Goal: Task Accomplishment & Management: Complete application form

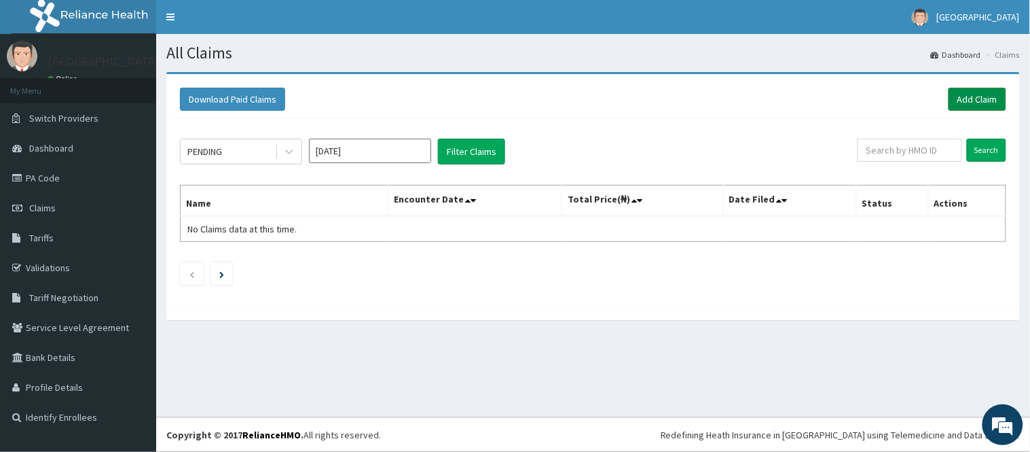
click at [977, 101] on link "Add Claim" at bounding box center [978, 99] width 58 height 23
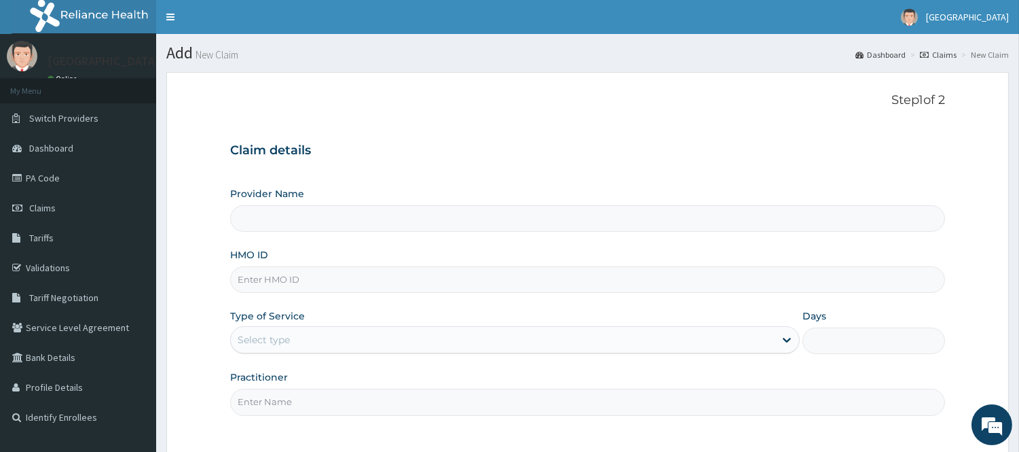
click at [346, 243] on div "Provider Name HMO ID Type of Service Select type Days Practitioner" at bounding box center [587, 301] width 715 height 228
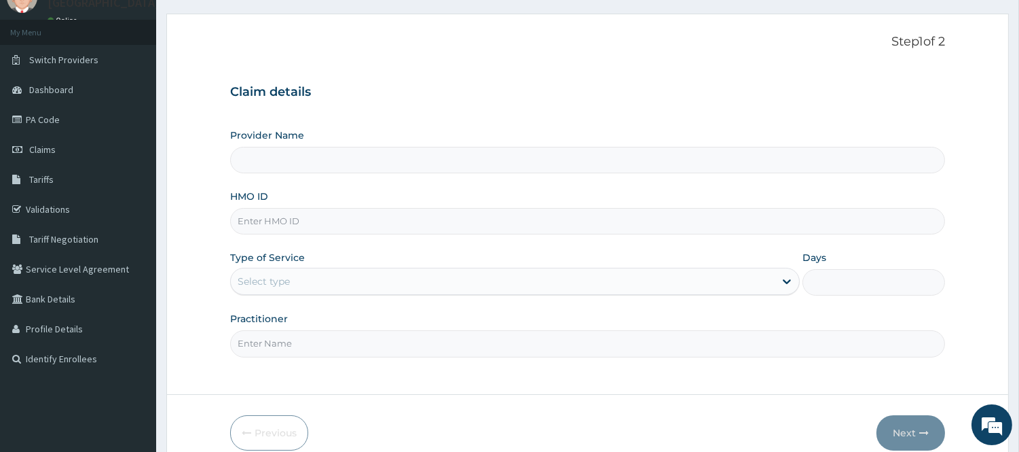
scroll to position [75, 0]
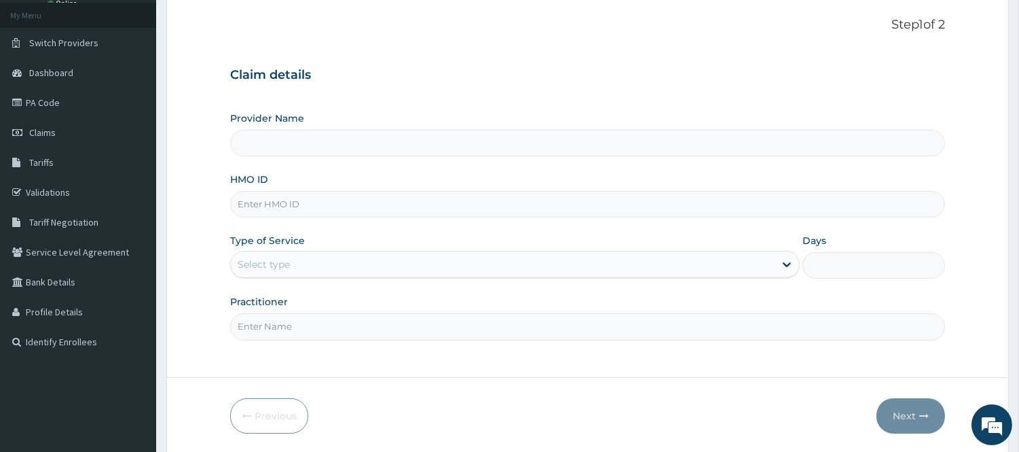
click at [316, 132] on input "Provider Name" at bounding box center [587, 143] width 715 height 26
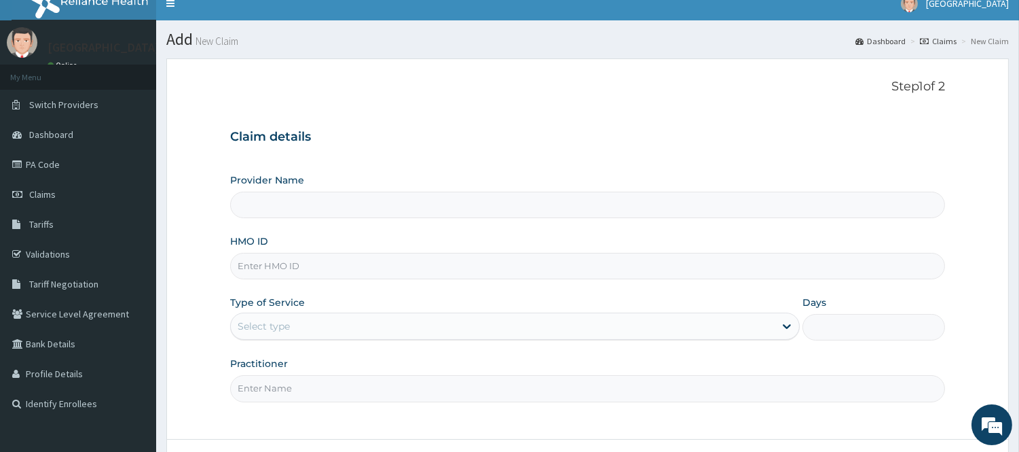
scroll to position [0, 0]
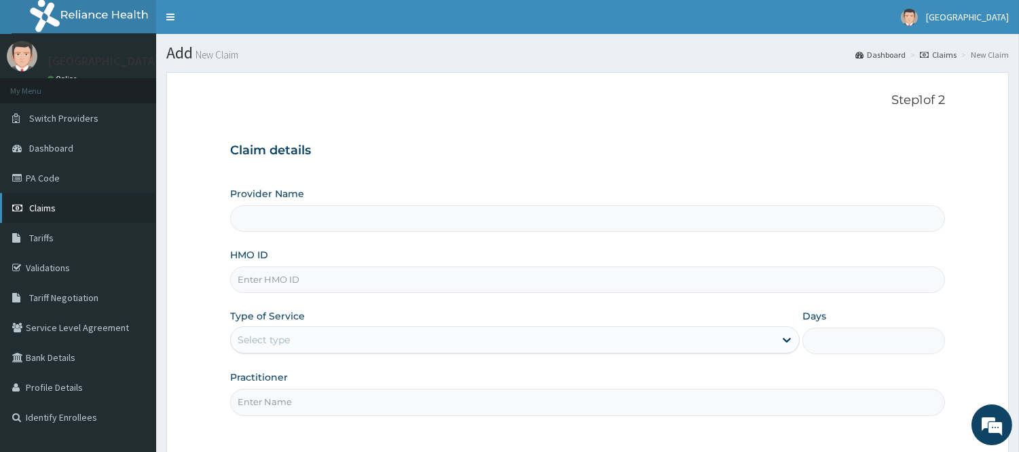
click at [49, 200] on link "Claims" at bounding box center [78, 208] width 156 height 30
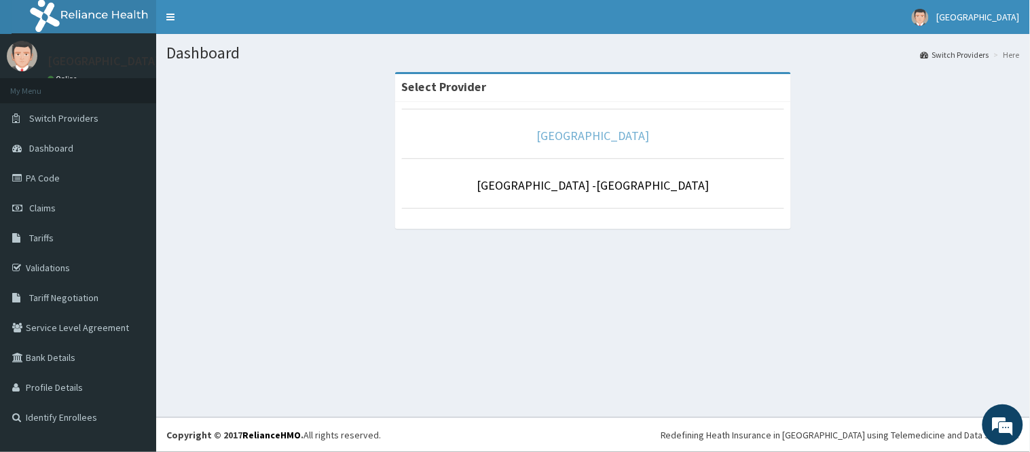
drag, startPoint x: 559, startPoint y: 128, endPoint x: 585, endPoint y: 130, distance: 25.9
click at [559, 128] on link "[GEOGRAPHIC_DATA]" at bounding box center [593, 136] width 113 height 16
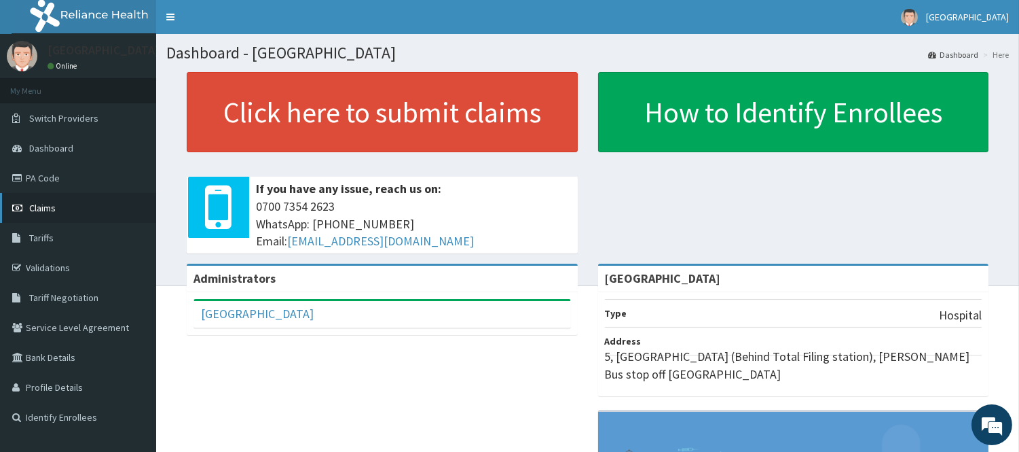
click at [41, 211] on span "Claims" at bounding box center [42, 208] width 26 height 12
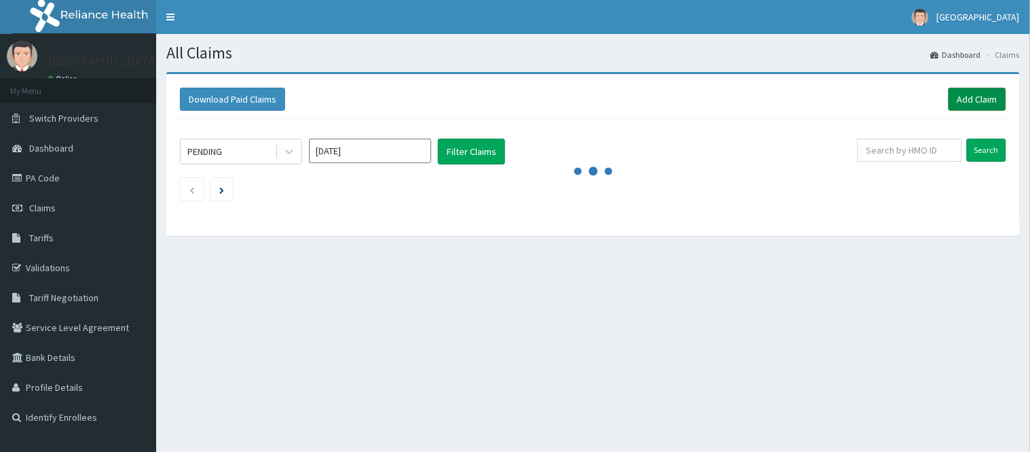
click at [962, 92] on link "Add Claim" at bounding box center [978, 99] width 58 height 23
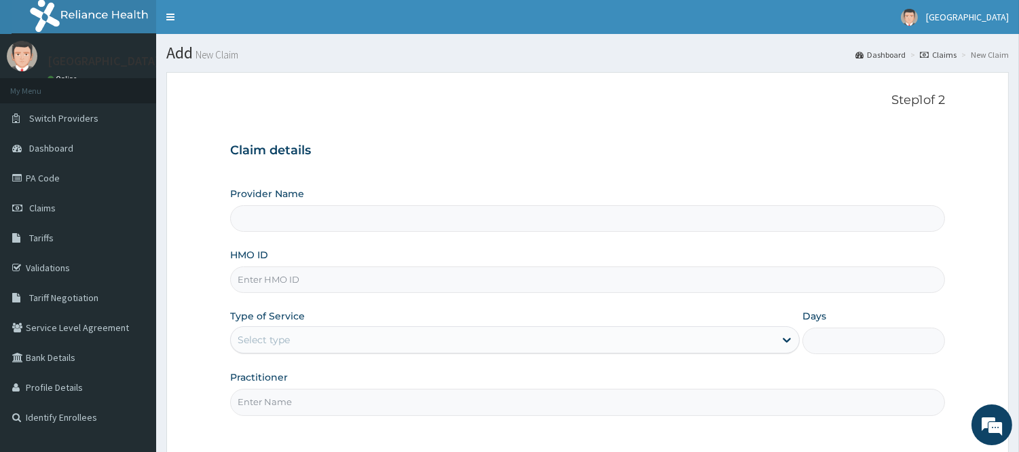
type input "[GEOGRAPHIC_DATA]"
click at [310, 276] on input "HMO ID" at bounding box center [587, 279] width 715 height 26
type input "BXL/10013/A"
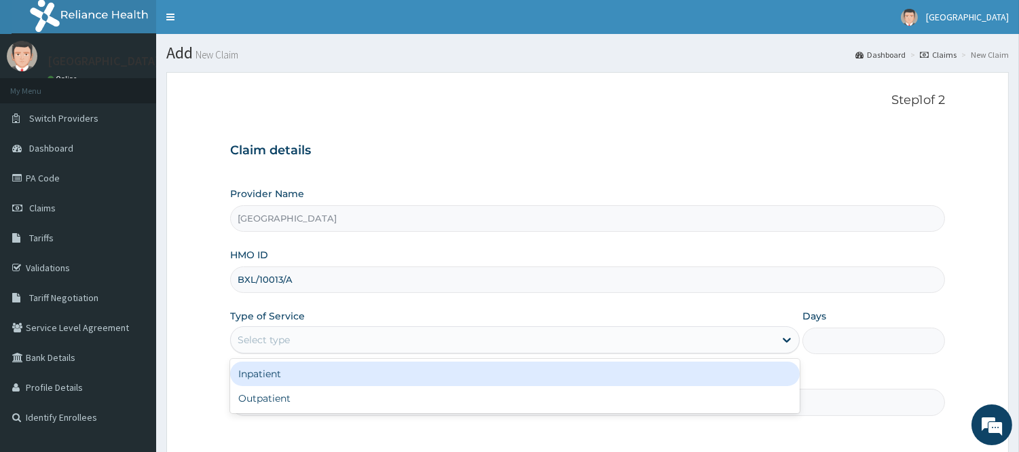
click at [290, 331] on div "Select type" at bounding box center [503, 340] width 544 height 22
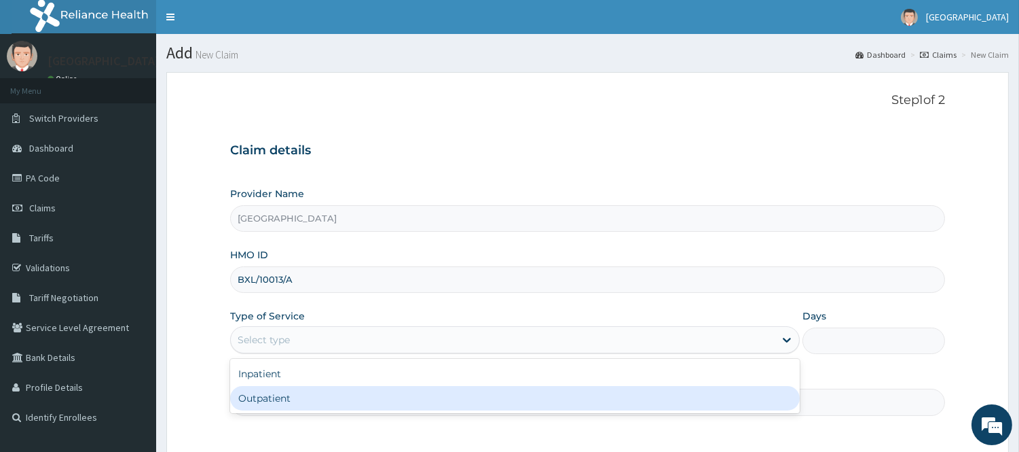
click at [272, 402] on div "Outpatient" at bounding box center [515, 398] width 570 height 24
type input "1"
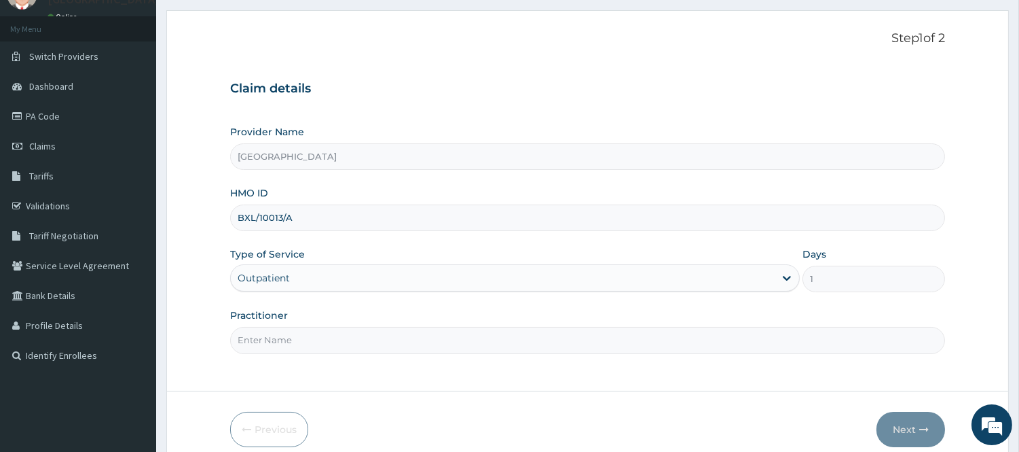
scroll to position [123, 0]
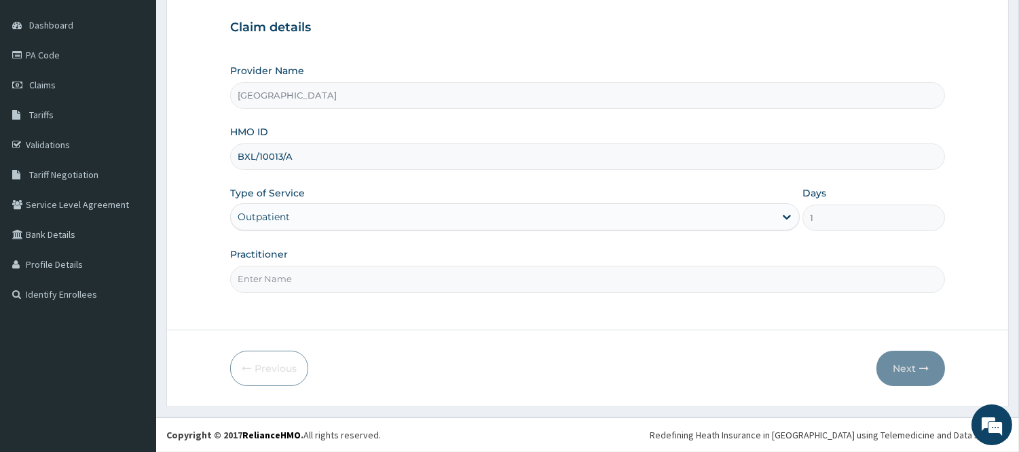
click at [310, 284] on input "Practitioner" at bounding box center [587, 279] width 715 height 26
type input "DR OLASUNKANMI"
click at [905, 370] on button "Next" at bounding box center [911, 367] width 69 height 35
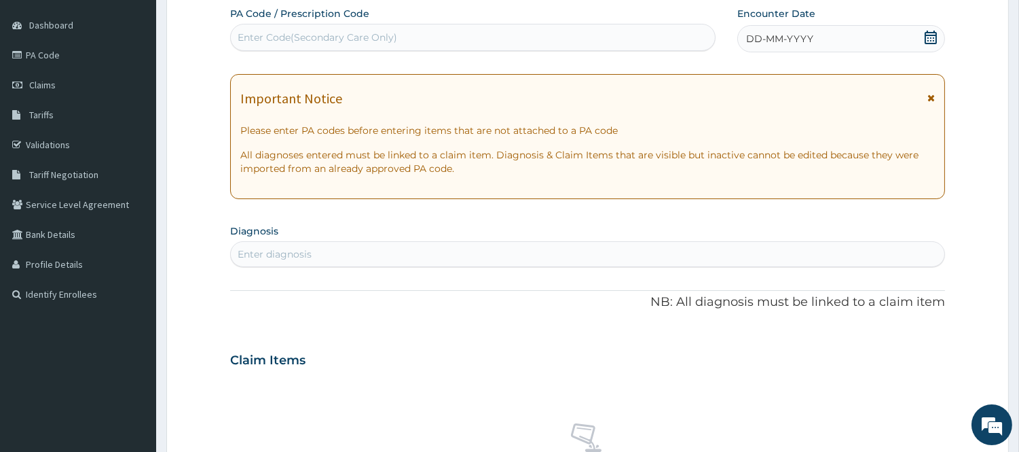
click at [932, 34] on icon at bounding box center [931, 38] width 14 height 14
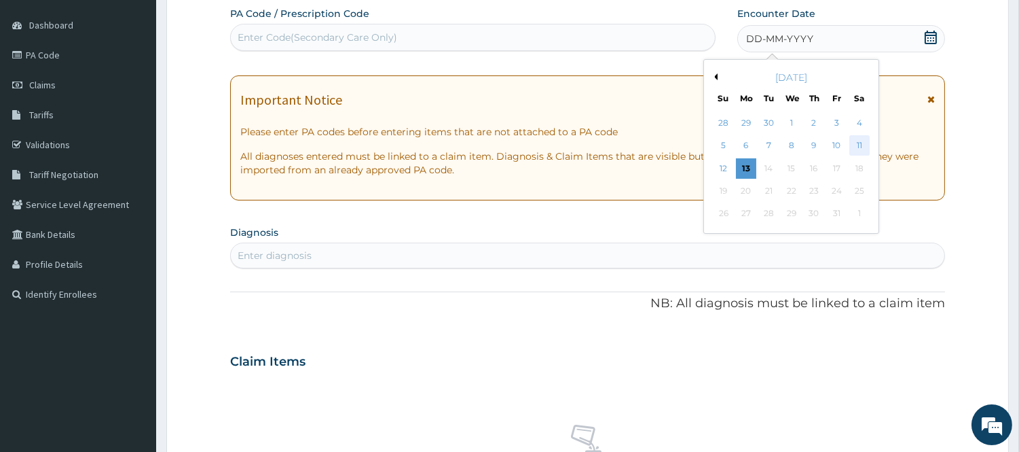
click at [850, 147] on div "11" at bounding box center [859, 146] width 20 height 20
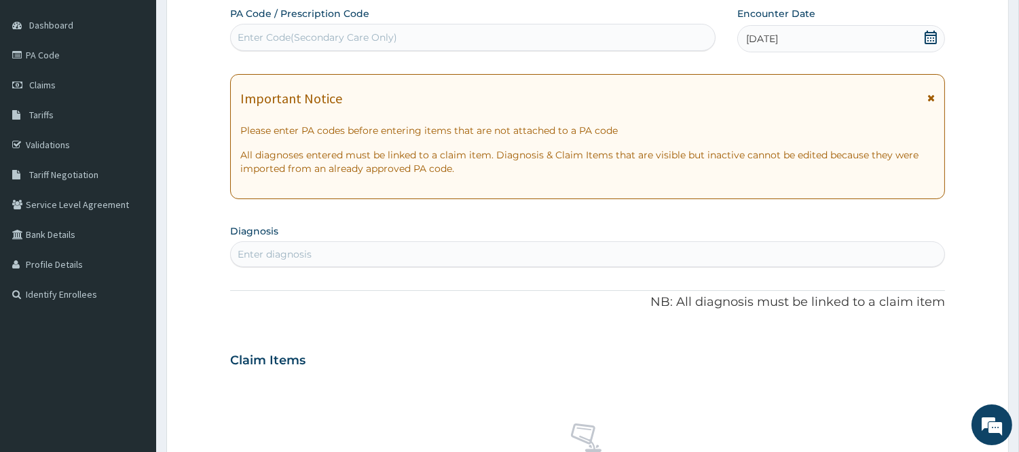
click at [342, 253] on div "Enter diagnosis" at bounding box center [588, 254] width 714 height 22
type input "URINARY TRACT INFECTION"
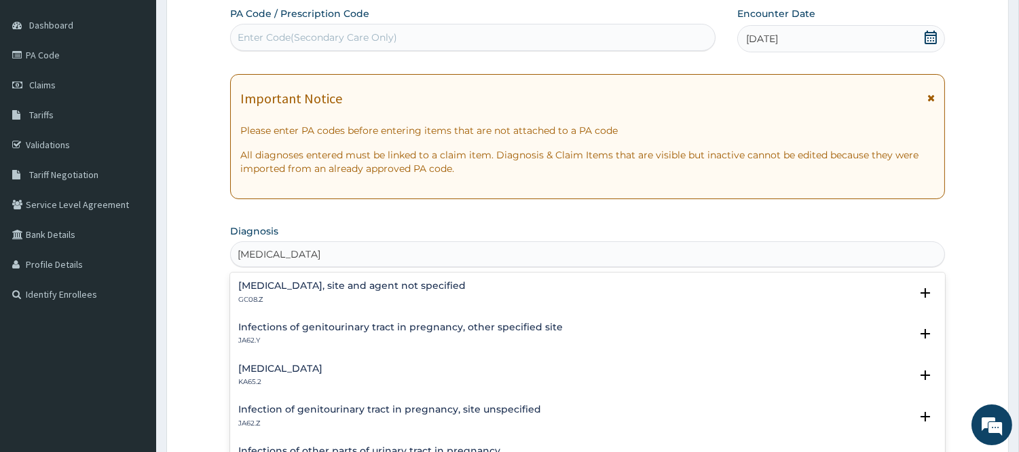
click at [351, 295] on p "GC08.Z" at bounding box center [352, 300] width 228 height 10
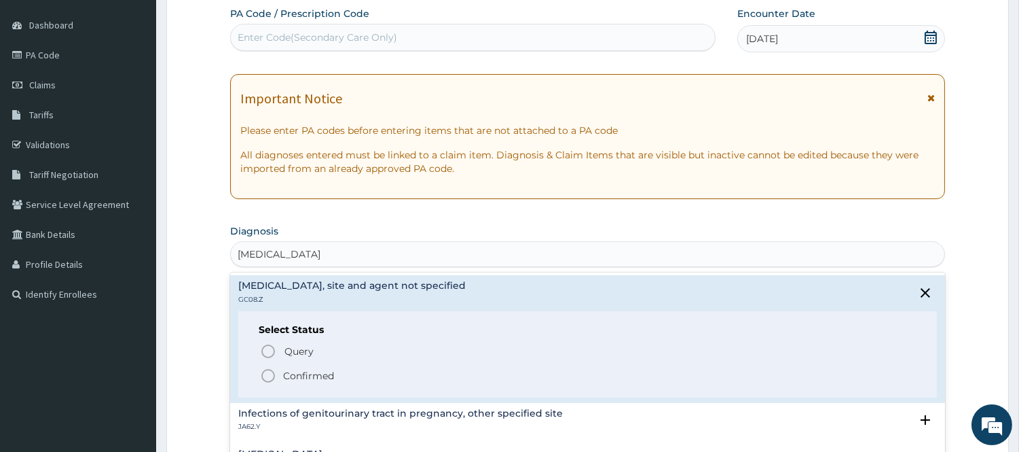
click at [289, 376] on p "Confirmed" at bounding box center [308, 376] width 51 height 14
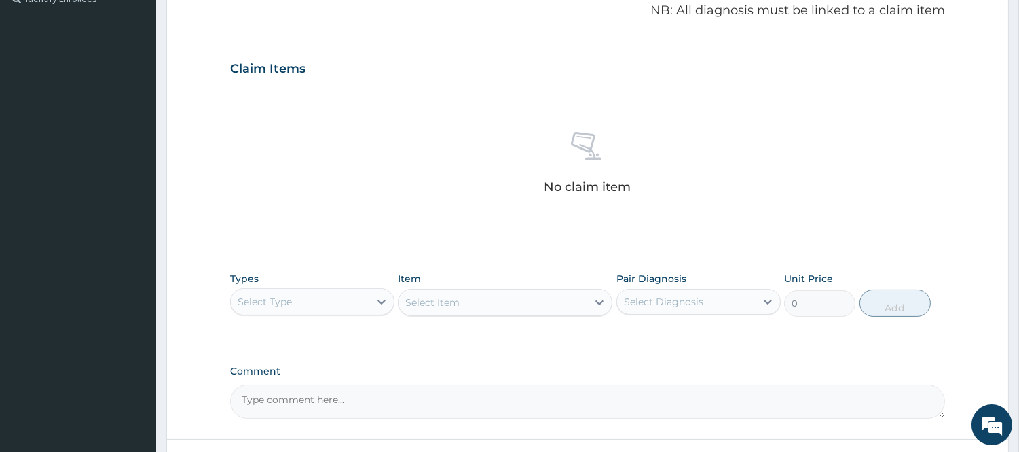
scroll to position [424, 0]
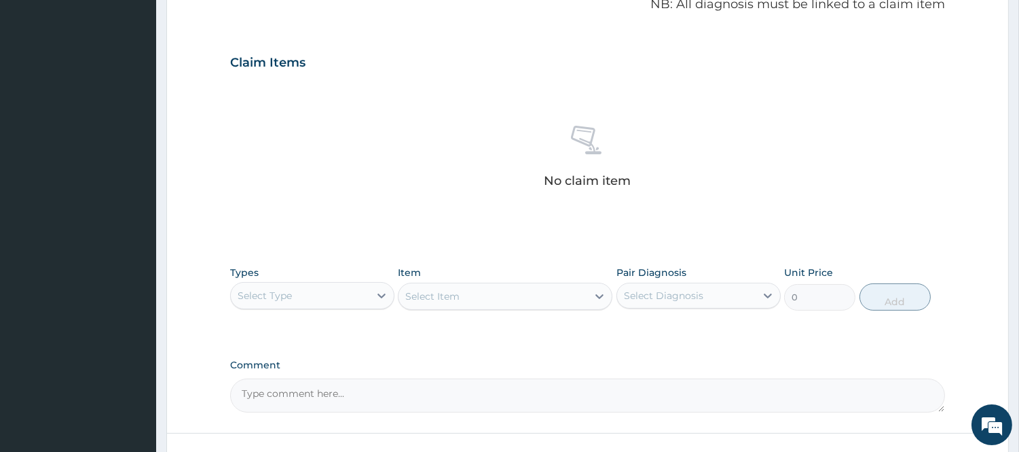
click at [334, 314] on div "Types Select Type Item Select Item Pair Diagnosis Select Diagnosis Unit Price 0…" at bounding box center [587, 288] width 715 height 58
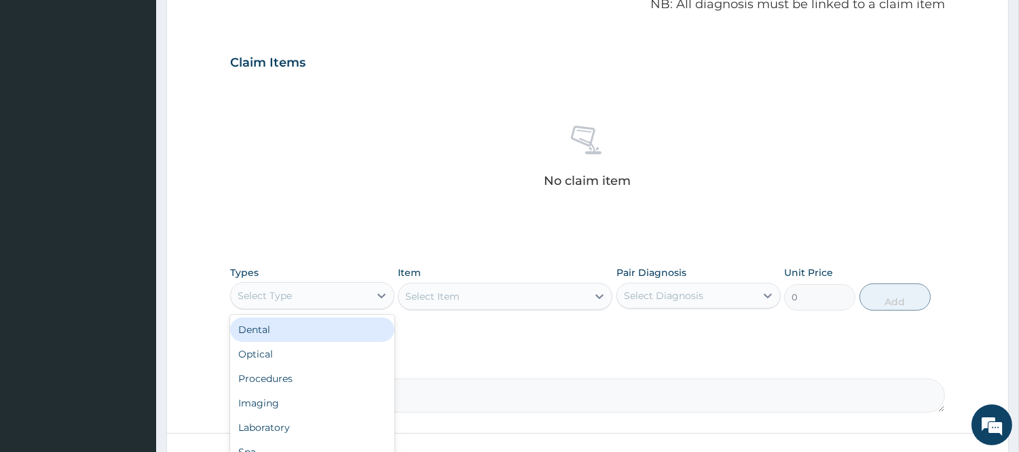
drag, startPoint x: 330, startPoint y: 299, endPoint x: 315, endPoint y: 356, distance: 58.3
click at [329, 306] on div "Select Type" at bounding box center [312, 295] width 164 height 27
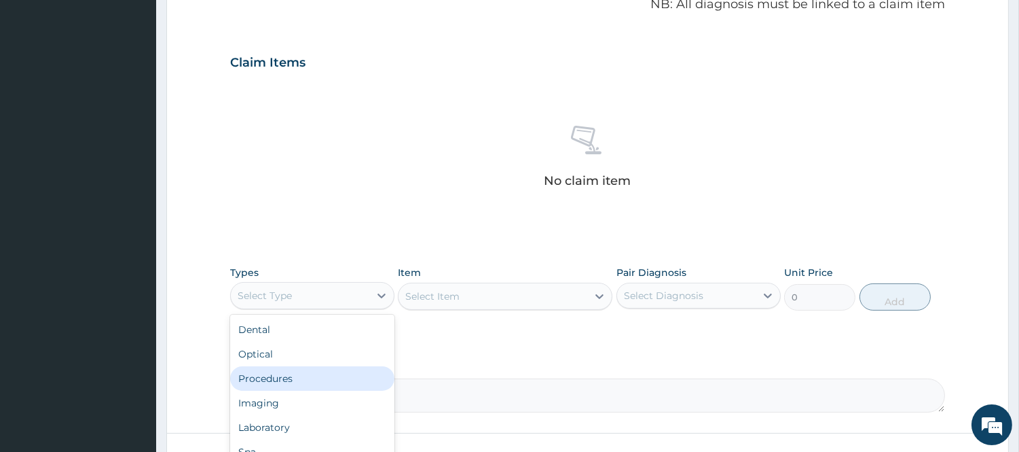
click at [310, 384] on div "Procedures" at bounding box center [312, 378] width 164 height 24
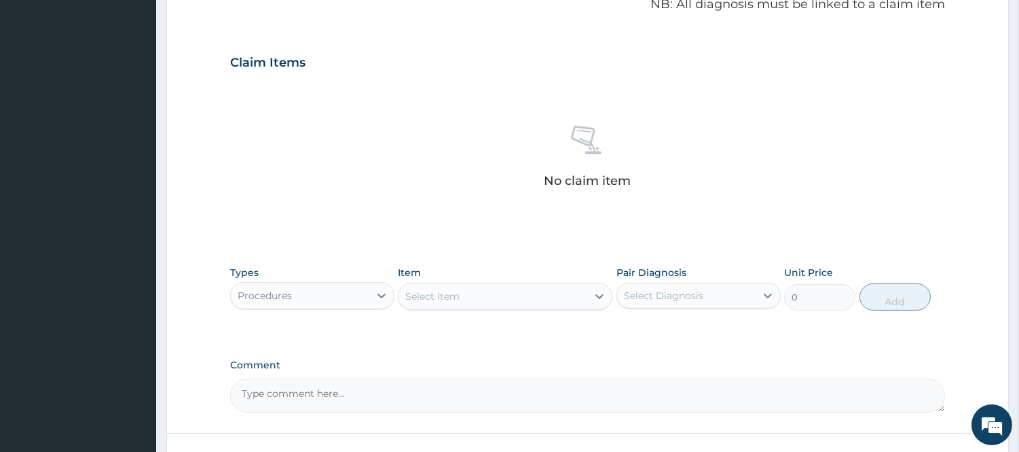
click at [450, 299] on div "Select Item" at bounding box center [432, 296] width 54 height 14
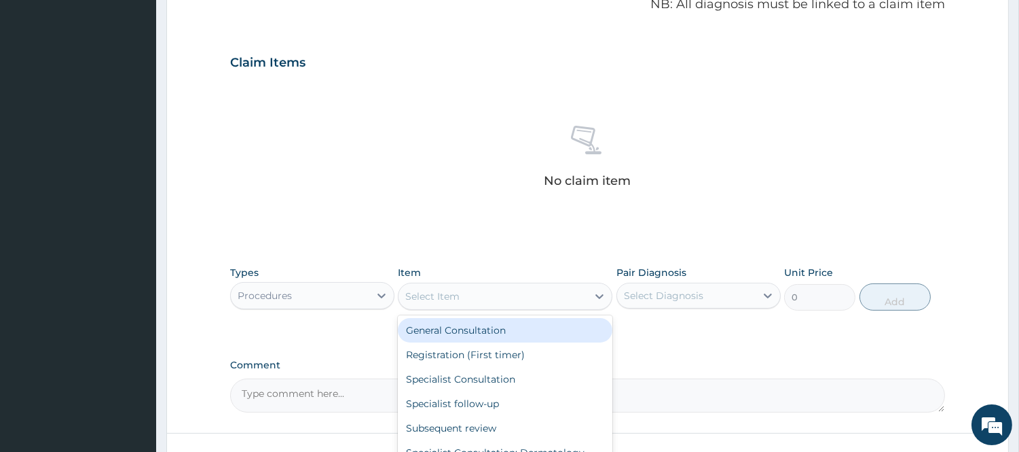
click at [454, 326] on div "General Consultation" at bounding box center [505, 330] width 215 height 24
type input "2500"
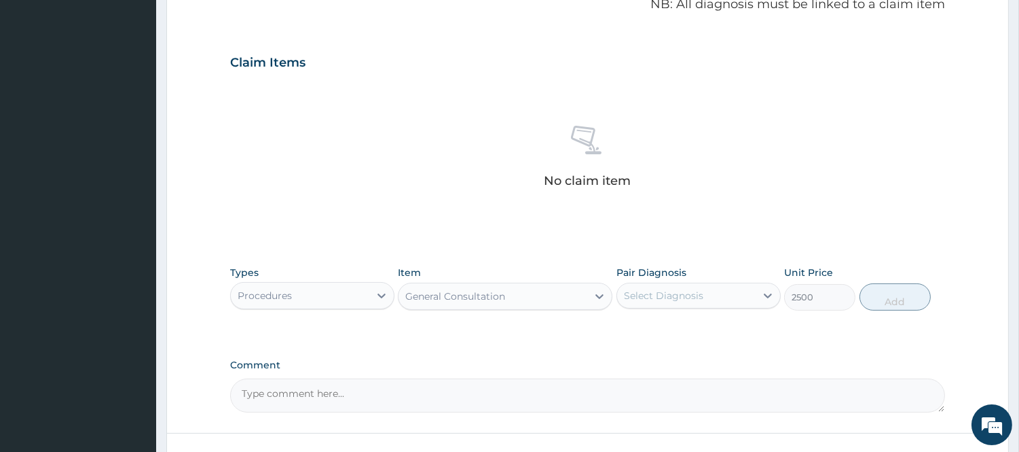
click at [689, 301] on div "Select Diagnosis" at bounding box center [663, 296] width 79 height 14
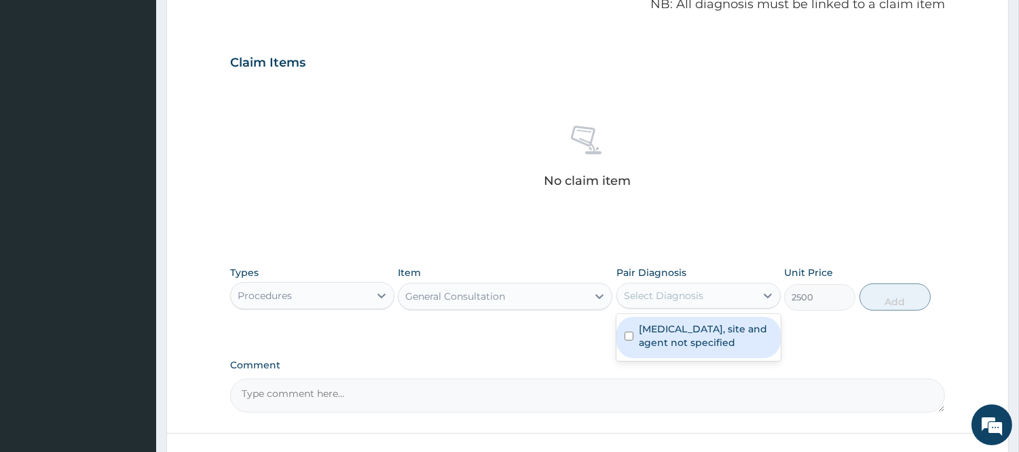
click at [676, 331] on label "Urinary tract infection, site and agent not specified" at bounding box center [706, 335] width 134 height 27
checkbox input "true"
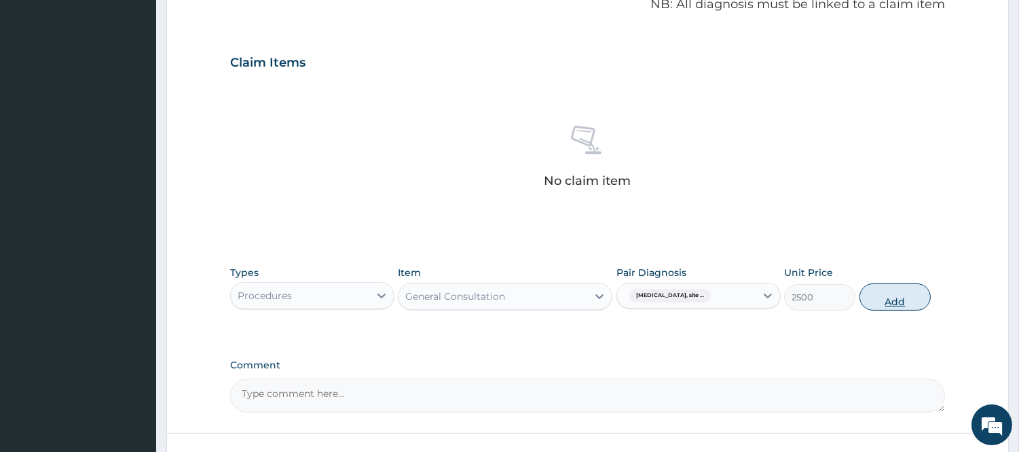
click at [924, 293] on button "Add" at bounding box center [895, 296] width 71 height 27
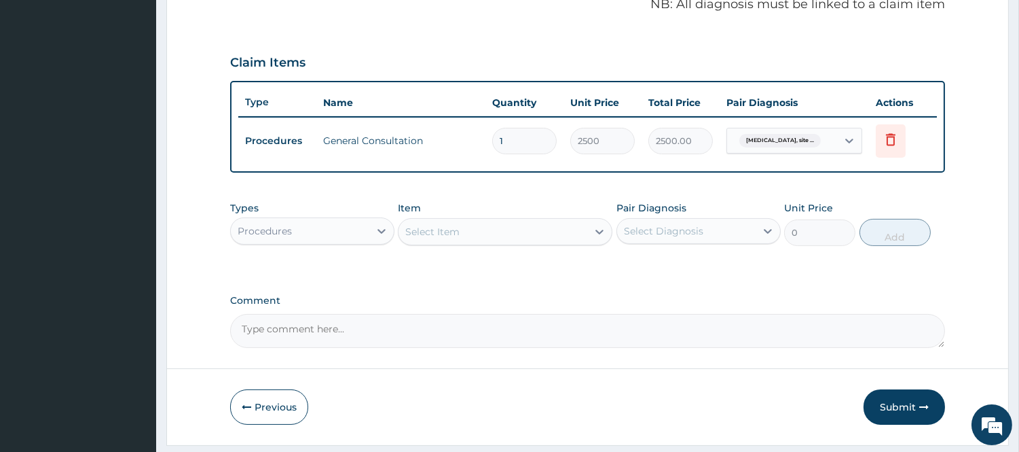
click at [492, 242] on div "Select Item" at bounding box center [505, 231] width 215 height 27
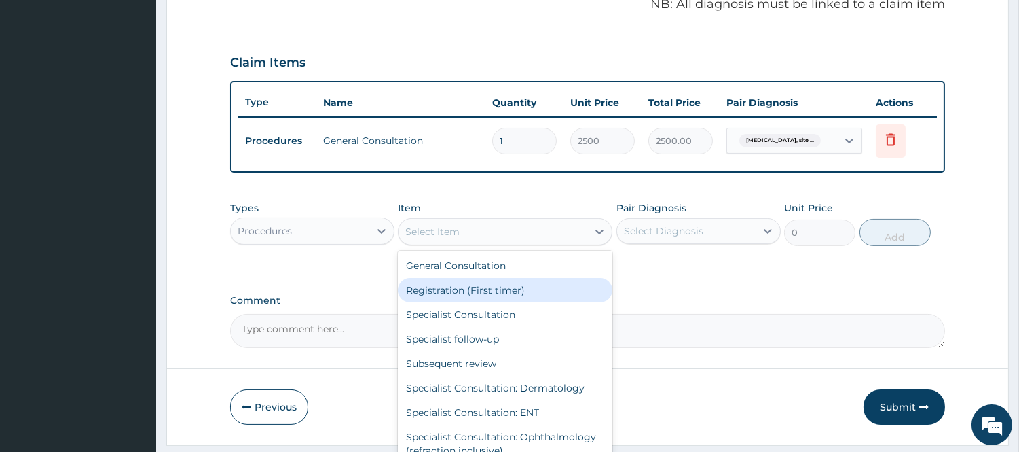
click at [477, 297] on div "Registration (First timer)" at bounding box center [505, 290] width 215 height 24
type input "1500"
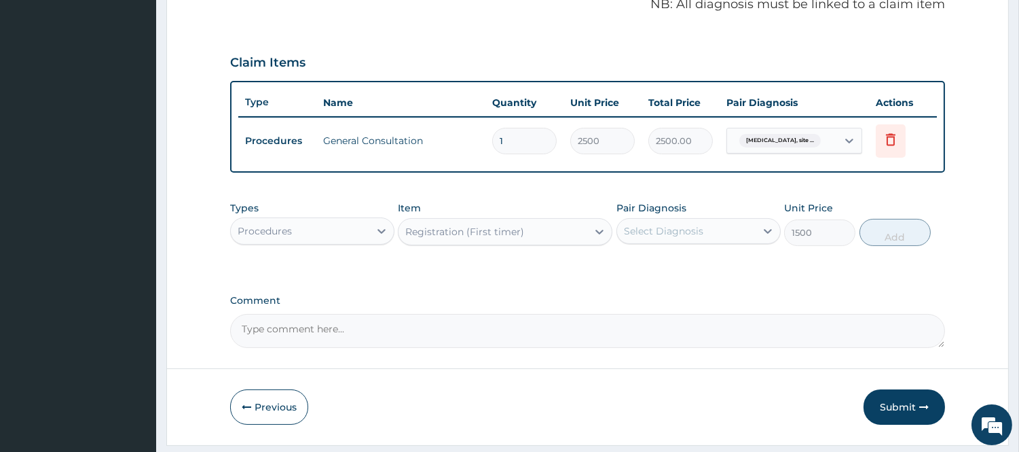
drag, startPoint x: 674, startPoint y: 226, endPoint x: 674, endPoint y: 238, distance: 12.2
click at [674, 238] on div "Select Diagnosis" at bounding box center [686, 231] width 139 height 22
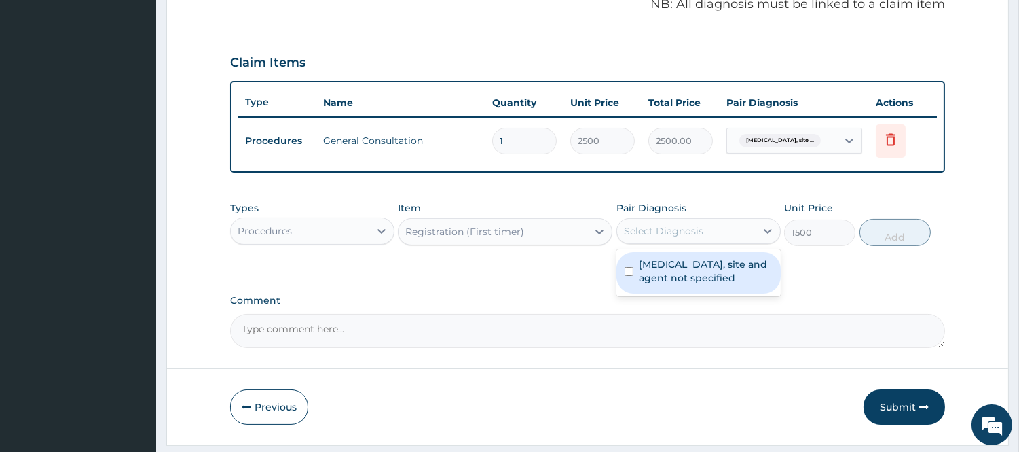
drag, startPoint x: 667, startPoint y: 267, endPoint x: 809, endPoint y: 261, distance: 142.0
click at [667, 268] on label "Urinary tract infection, site and agent not specified" at bounding box center [706, 270] width 134 height 27
checkbox input "true"
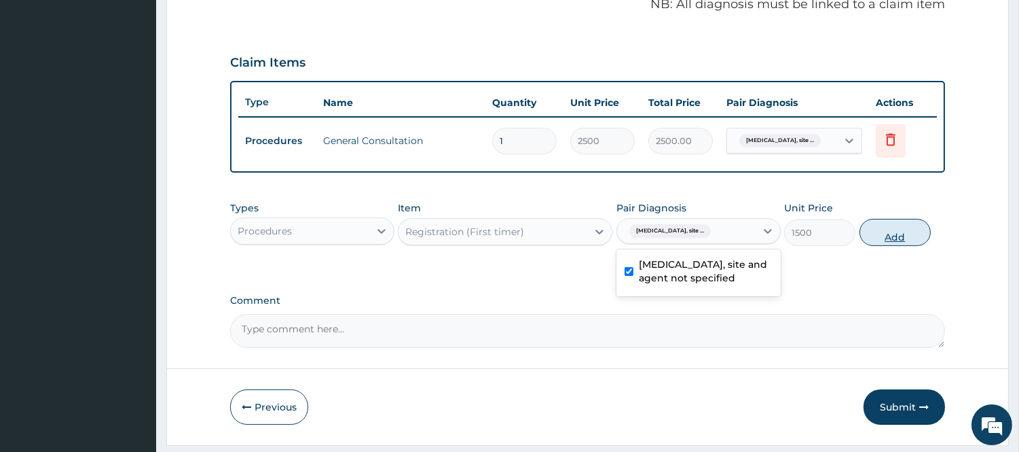
click at [888, 230] on button "Add" at bounding box center [895, 232] width 71 height 27
type input "0"
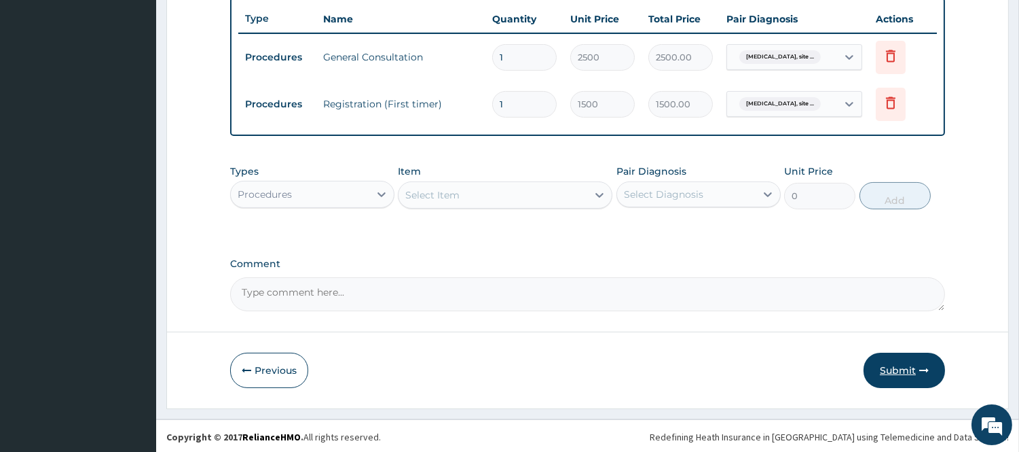
click at [871, 363] on button "Submit" at bounding box center [904, 369] width 81 height 35
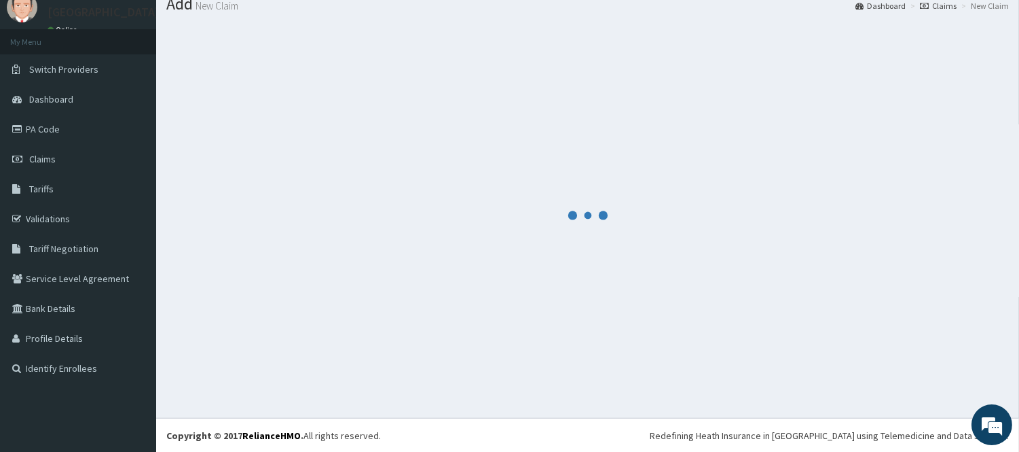
scroll to position [508, 0]
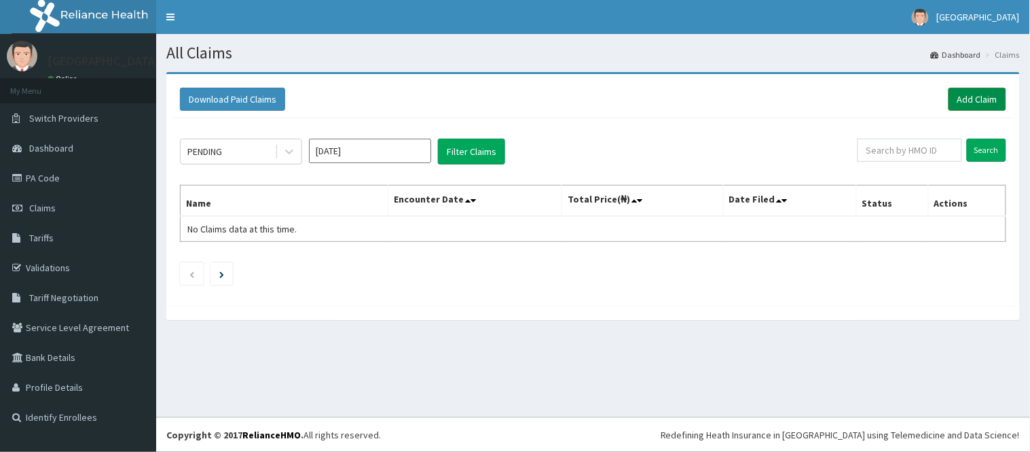
click at [958, 90] on link "Add Claim" at bounding box center [978, 99] width 58 height 23
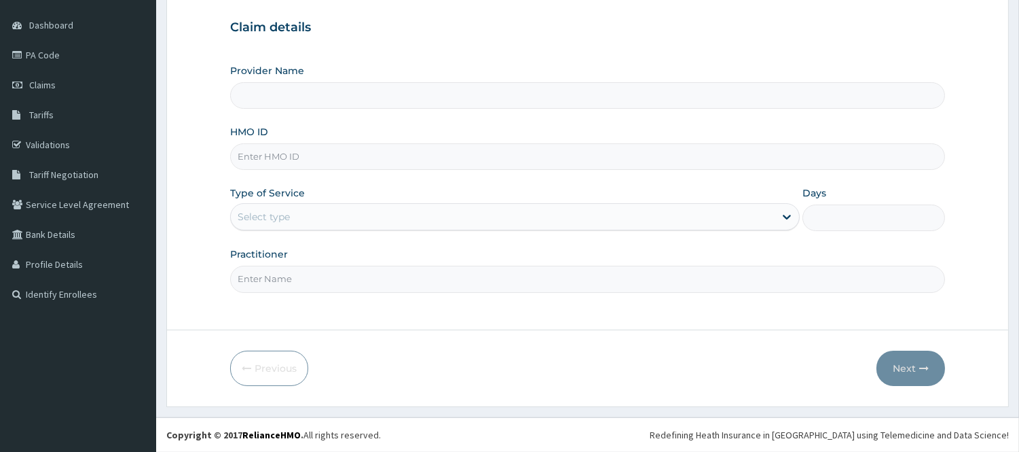
type input "[GEOGRAPHIC_DATA]"
click at [306, 159] on input "HMO ID" at bounding box center [587, 156] width 715 height 26
type input "DFD/10085/A"
click at [343, 217] on div "Select type" at bounding box center [503, 217] width 544 height 22
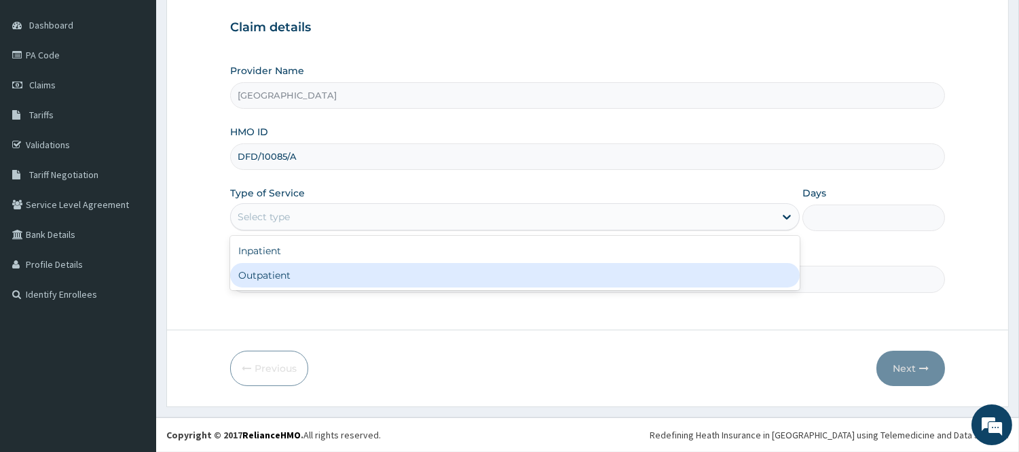
click at [319, 272] on div "Outpatient" at bounding box center [515, 275] width 570 height 24
type input "1"
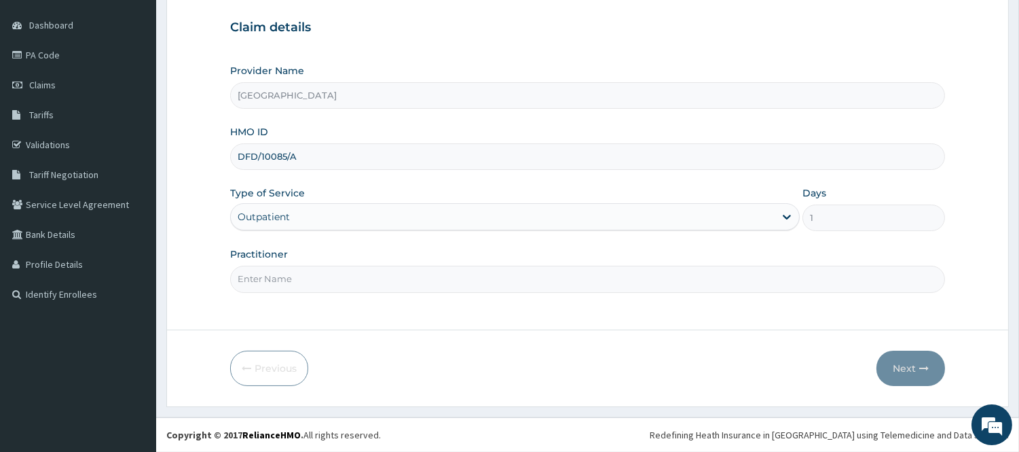
click at [318, 252] on div "Practitioner" at bounding box center [587, 269] width 715 height 45
click at [316, 273] on input "Practitioner" at bounding box center [587, 279] width 715 height 26
type input "DR. OLASUNKANMI"
click at [905, 363] on button "Next" at bounding box center [911, 367] width 69 height 35
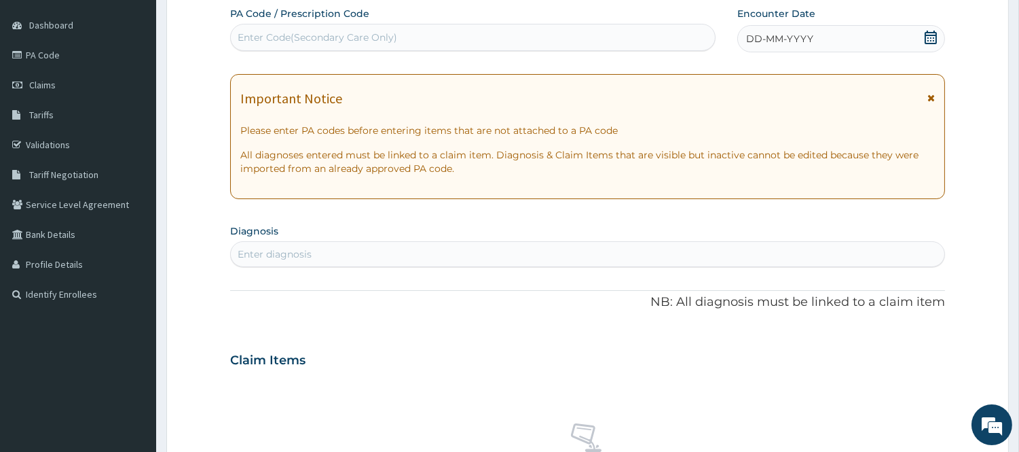
click at [929, 32] on icon at bounding box center [931, 38] width 12 height 14
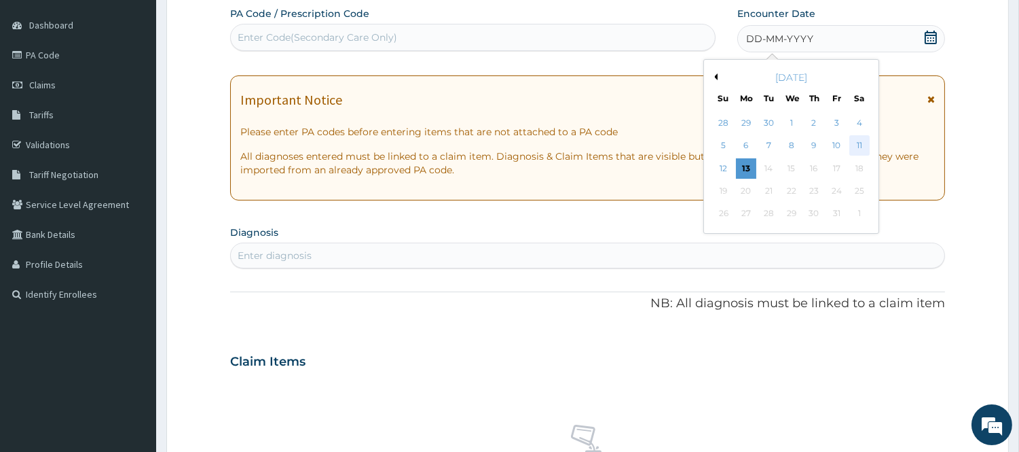
click at [861, 144] on div "11" at bounding box center [859, 146] width 20 height 20
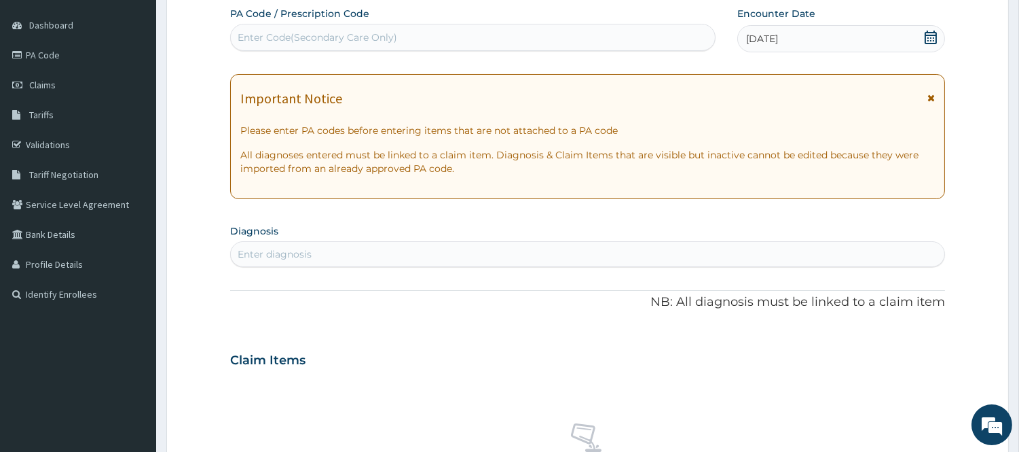
click at [348, 263] on div "Enter diagnosis" at bounding box center [588, 254] width 714 height 22
type input "PLASMODIUM"
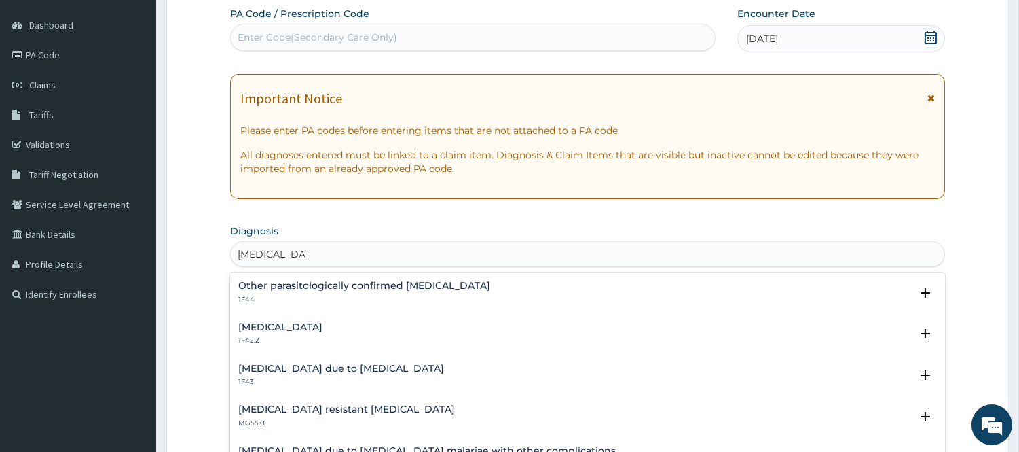
click at [300, 324] on h4 "Plasmodium malariae malaria without complication" at bounding box center [280, 327] width 84 height 10
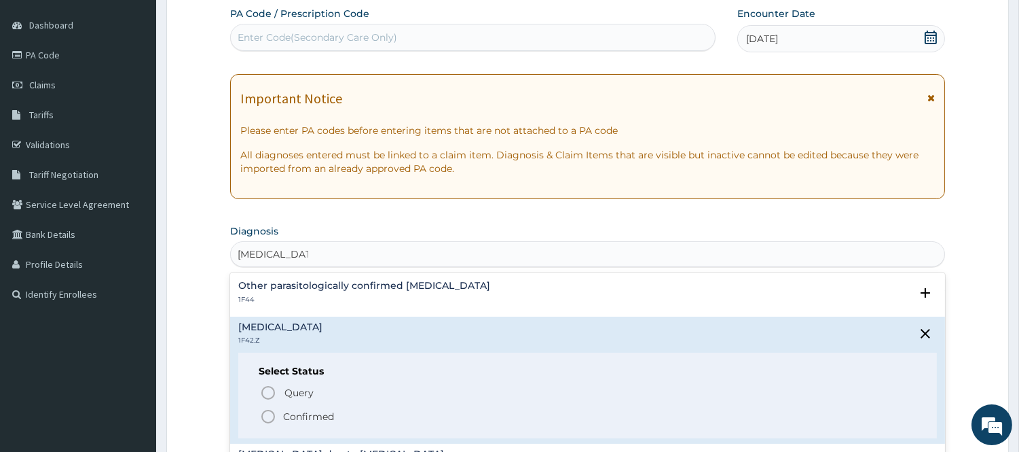
click at [267, 423] on icon "status option filled" at bounding box center [268, 416] width 16 height 16
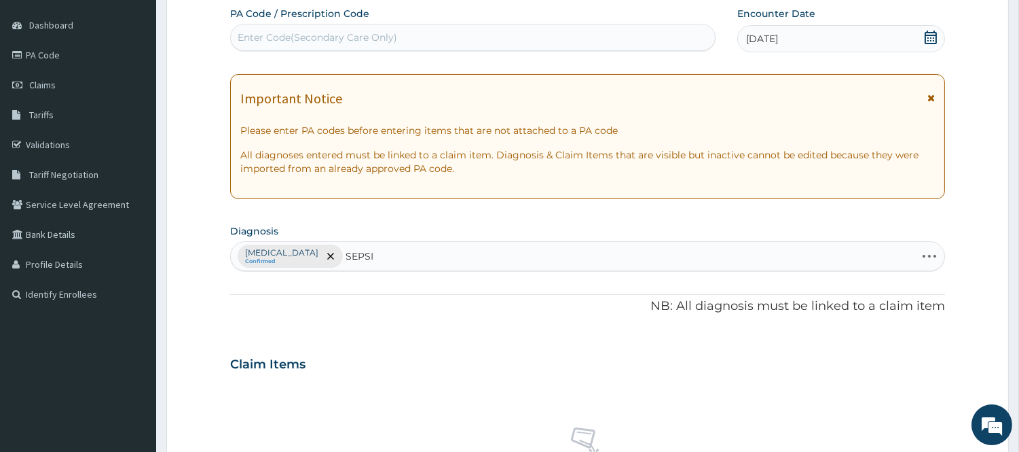
type input "SEPSIS"
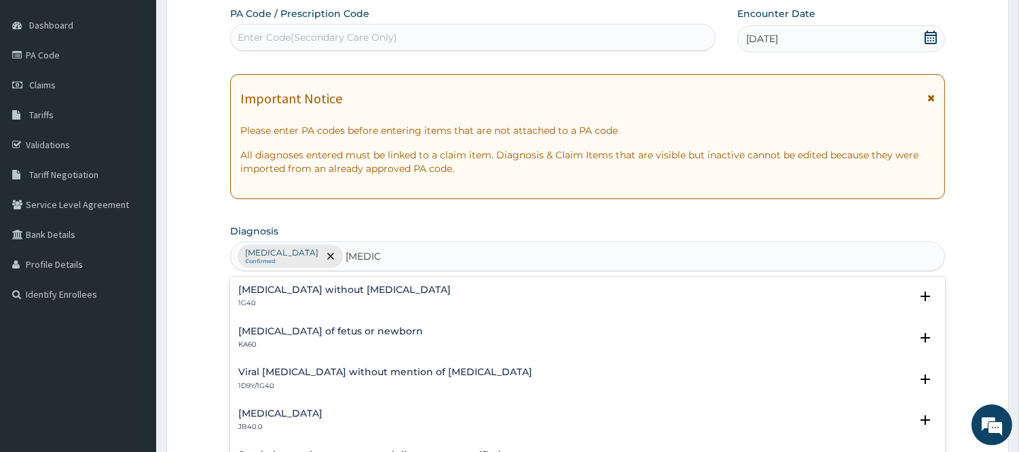
click at [348, 302] on p "1G40" at bounding box center [344, 303] width 213 height 10
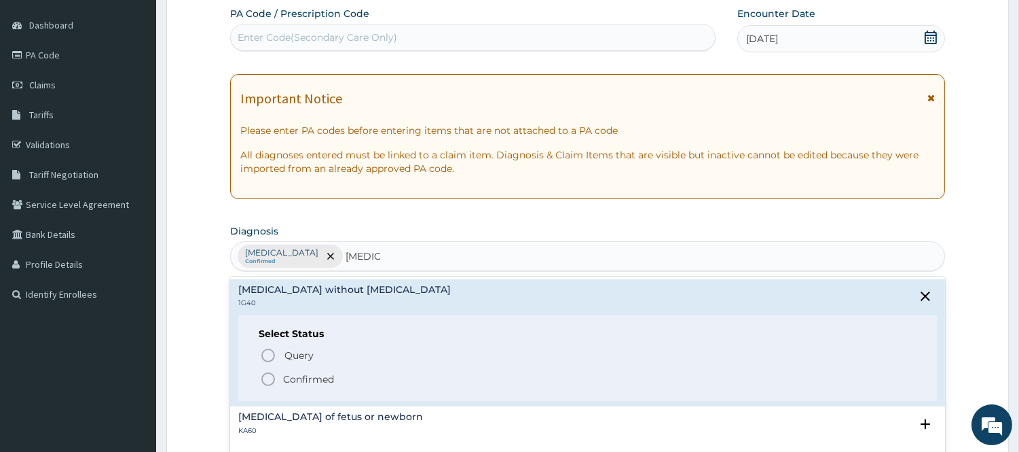
click at [300, 377] on p "Confirmed" at bounding box center [308, 379] width 51 height 14
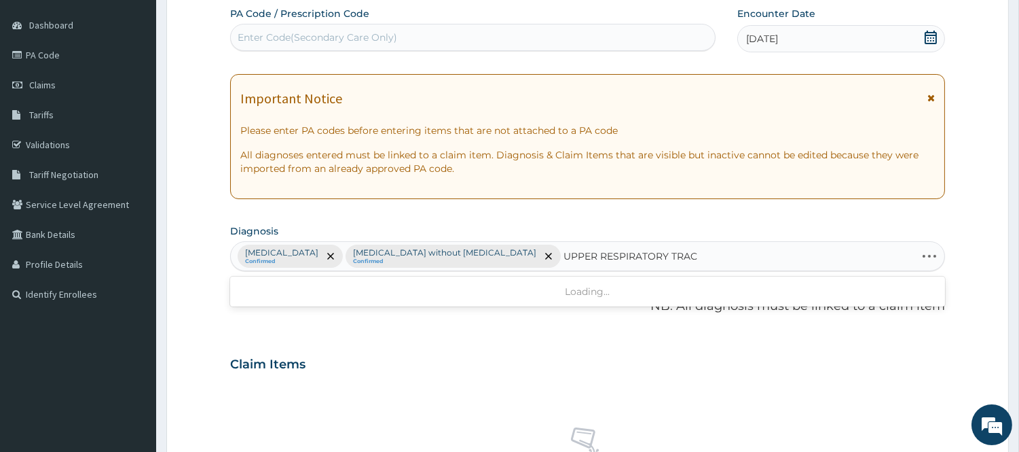
type input "UPPER RESPIRATORY TRACT"
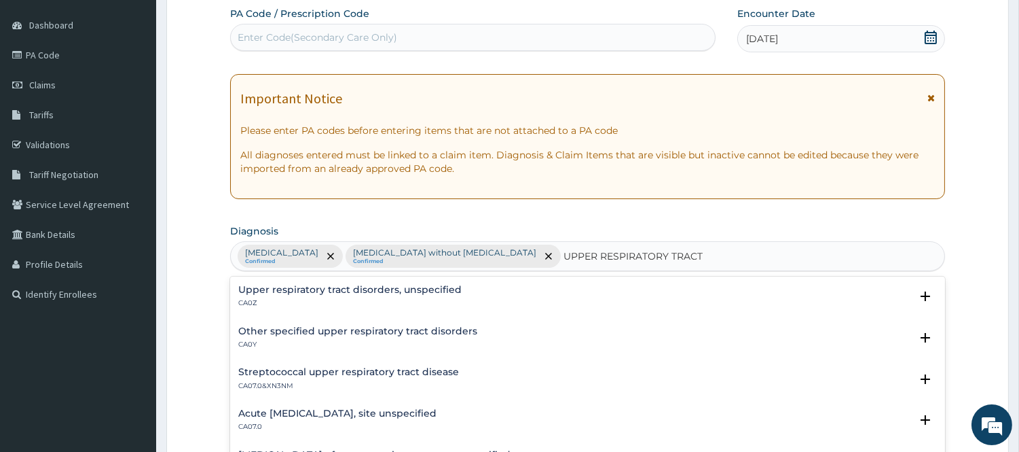
click at [297, 338] on div "Other specified upper respiratory tract disorders CA0Y" at bounding box center [357, 338] width 239 height 24
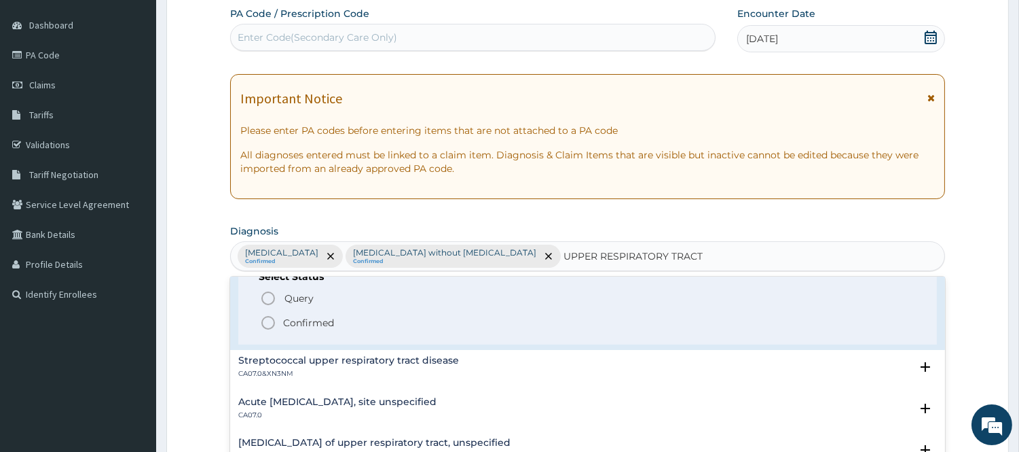
scroll to position [75, 0]
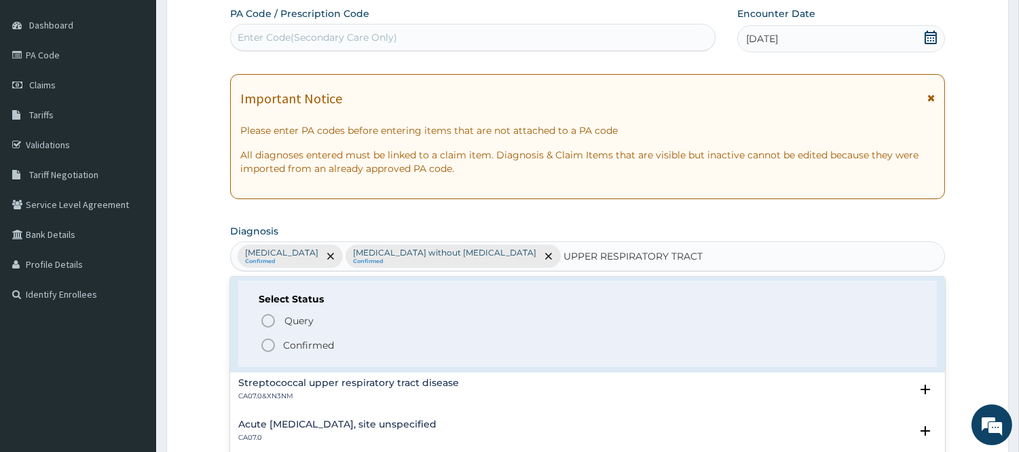
click at [274, 348] on icon "status option filled" at bounding box center [268, 345] width 16 height 16
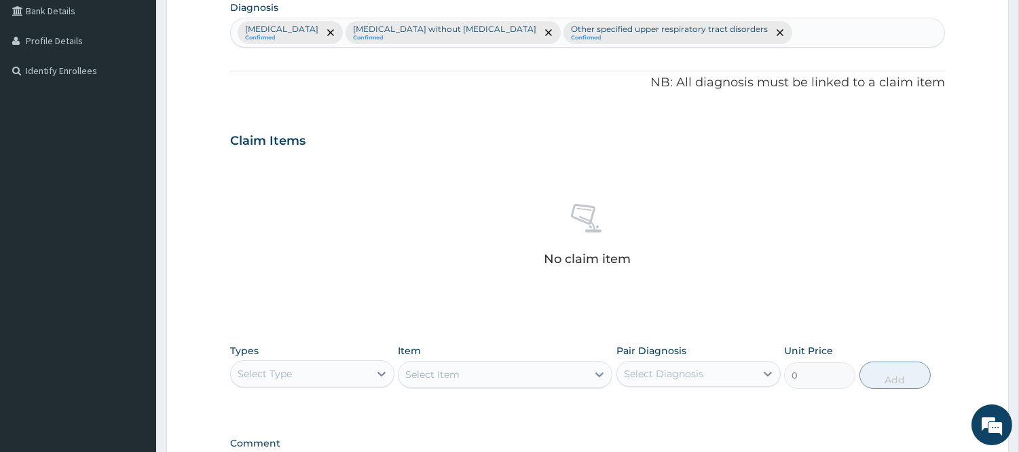
scroll to position [349, 0]
click at [308, 365] on div "Select Type" at bounding box center [300, 371] width 139 height 22
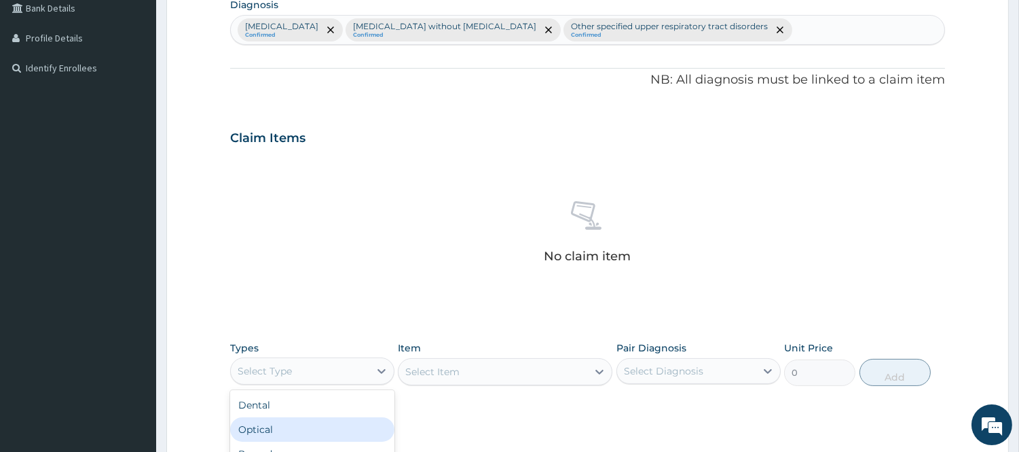
scroll to position [46, 0]
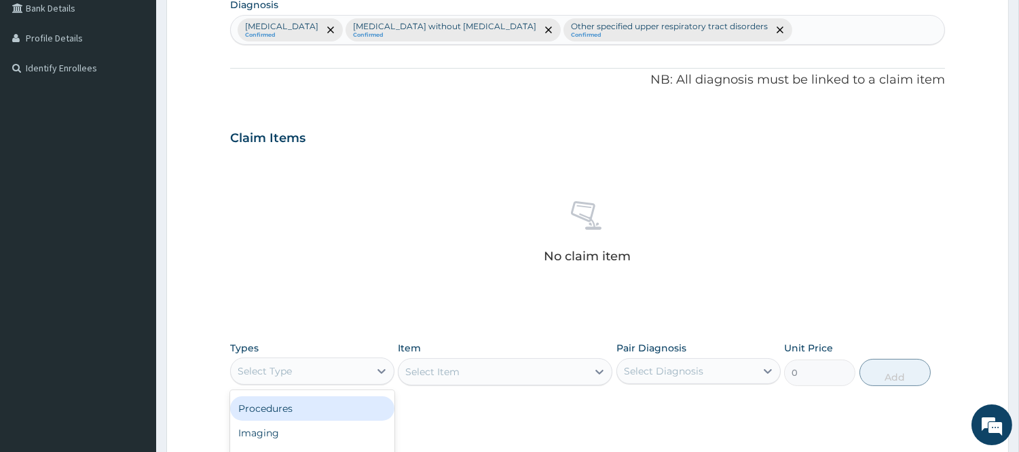
click at [297, 411] on div "Procedures" at bounding box center [312, 408] width 164 height 24
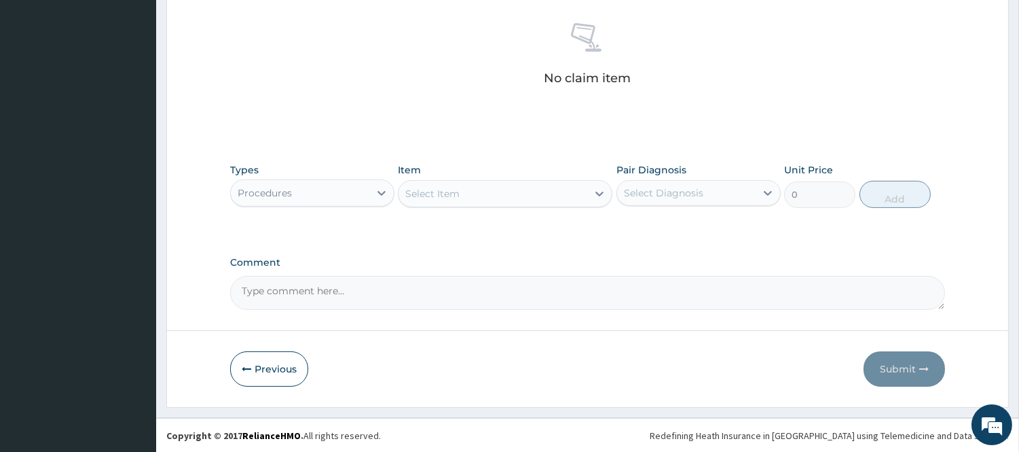
click at [457, 200] on div "Select Item" at bounding box center [493, 194] width 189 height 22
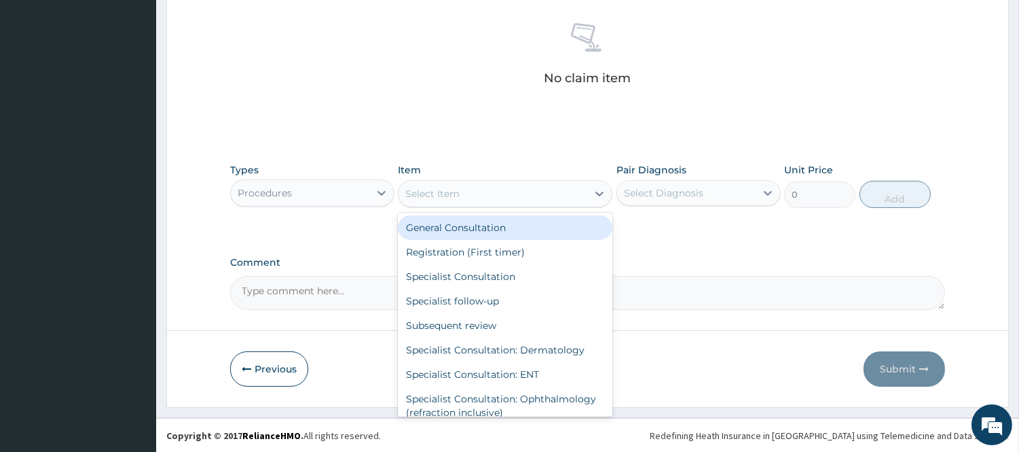
click at [462, 228] on div "General Consultation" at bounding box center [505, 227] width 215 height 24
type input "2500"
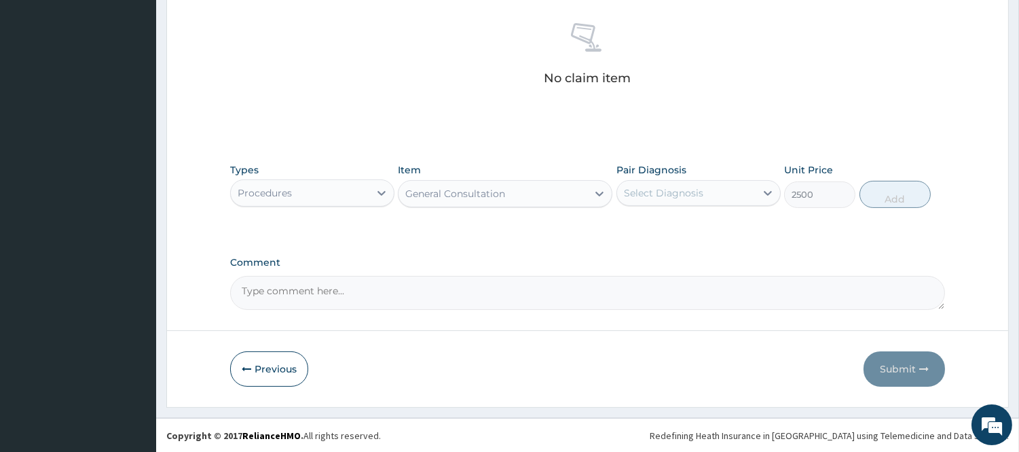
drag, startPoint x: 639, startPoint y: 192, endPoint x: 644, endPoint y: 204, distance: 13.8
click at [644, 204] on div "Select Diagnosis" at bounding box center [699, 193] width 164 height 26
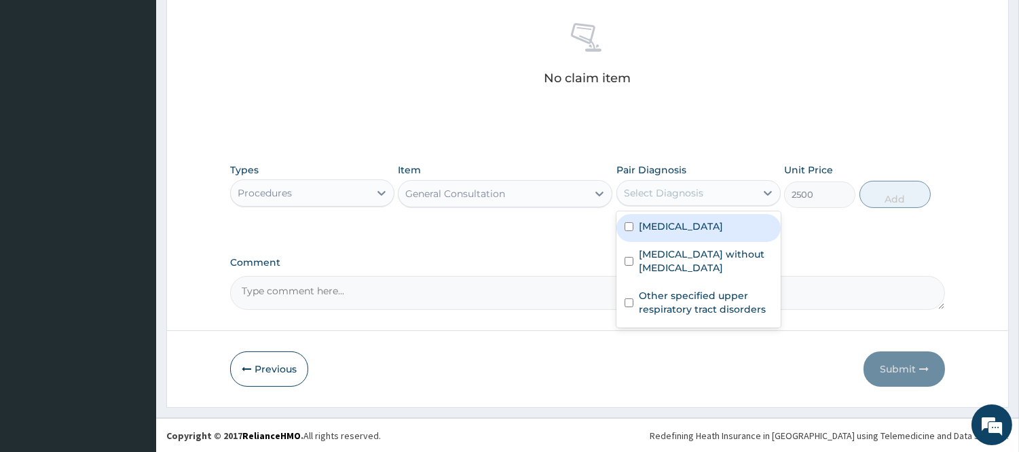
click at [663, 233] on label "Plasmodium malariae malaria without complication" at bounding box center [681, 226] width 84 height 14
checkbox input "true"
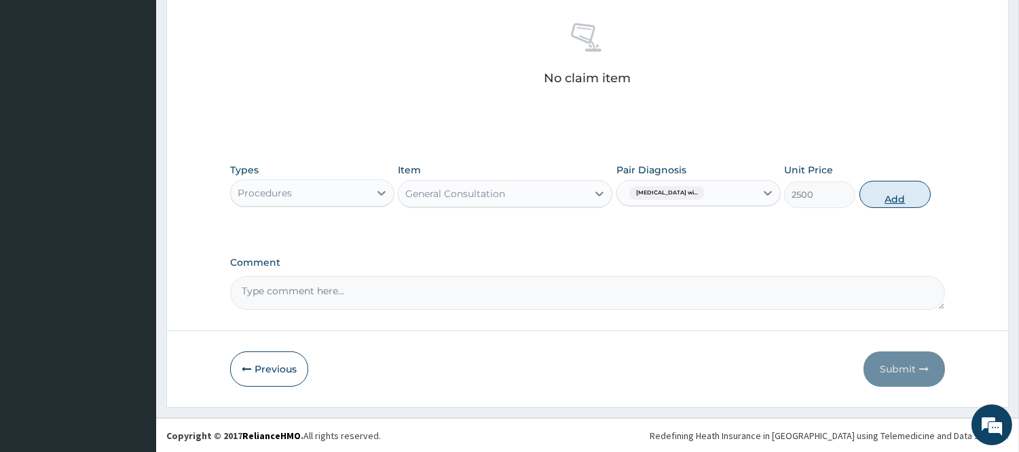
click at [883, 196] on button "Add" at bounding box center [895, 194] width 71 height 27
type input "0"
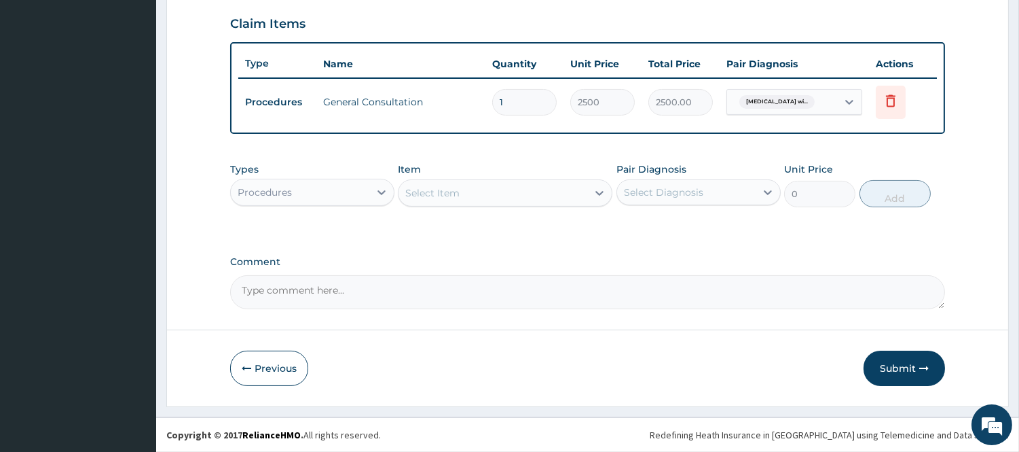
scroll to position [462, 0]
click at [335, 195] on div "Procedures" at bounding box center [300, 194] width 139 height 22
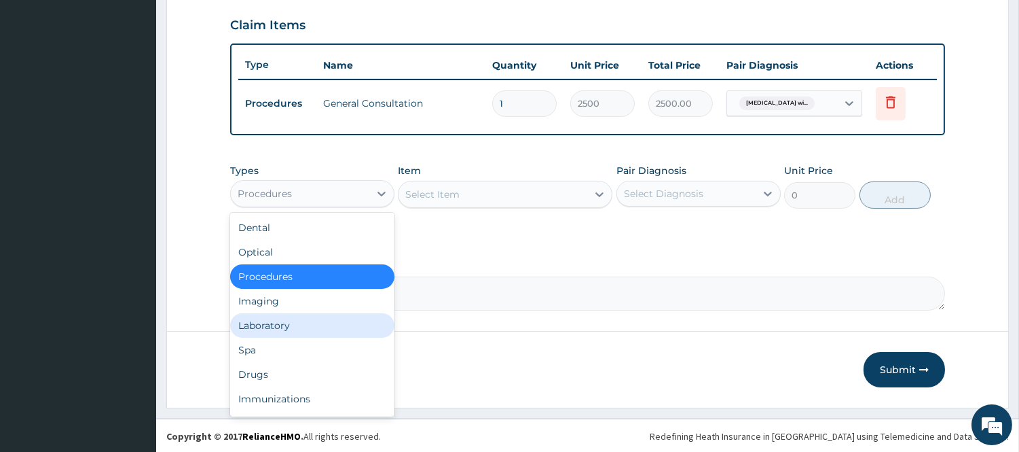
click at [303, 331] on div "Laboratory" at bounding box center [312, 325] width 164 height 24
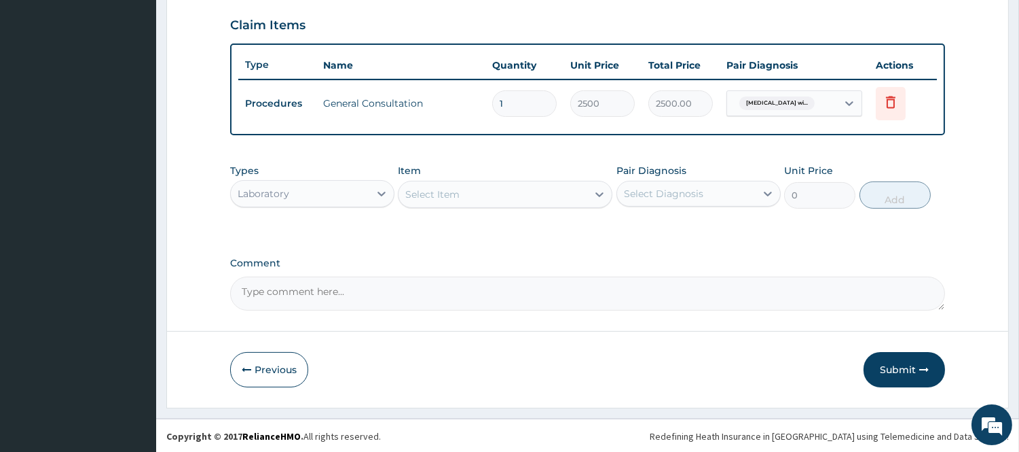
click at [465, 202] on div "Select Item" at bounding box center [493, 194] width 189 height 22
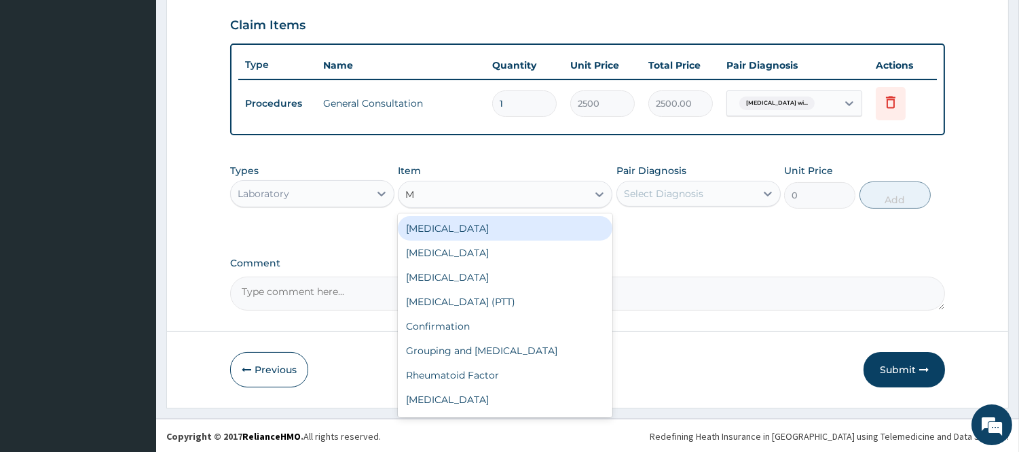
type input "MA"
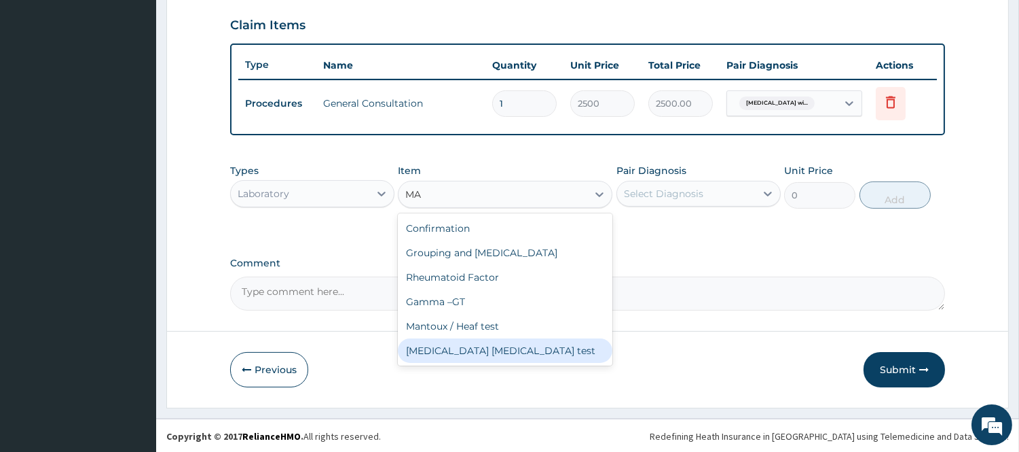
click at [491, 350] on div "Malaria Parasite test" at bounding box center [505, 350] width 215 height 24
type input "1500"
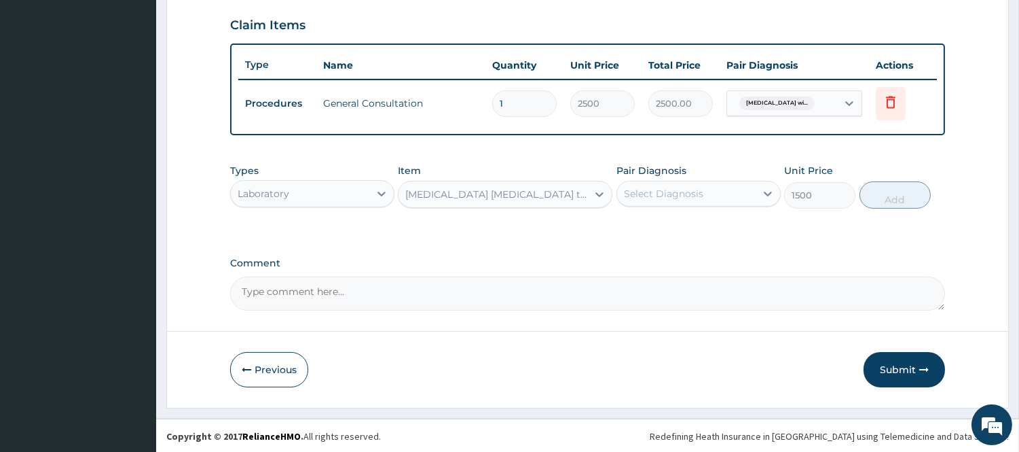
click at [650, 191] on div "Select Diagnosis" at bounding box center [663, 194] width 79 height 14
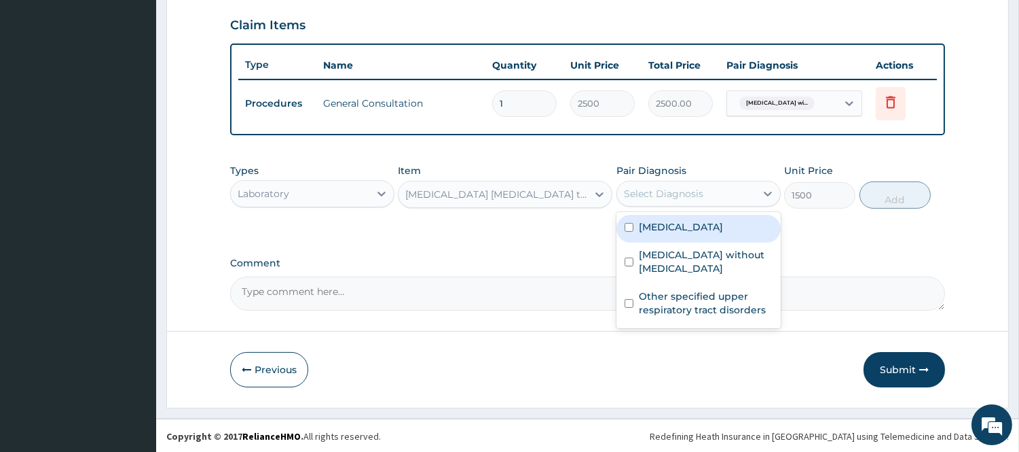
drag, startPoint x: 666, startPoint y: 236, endPoint x: 757, endPoint y: 243, distance: 90.6
click at [668, 234] on label "Plasmodium malariae malaria without complication" at bounding box center [681, 227] width 84 height 14
checkbox input "true"
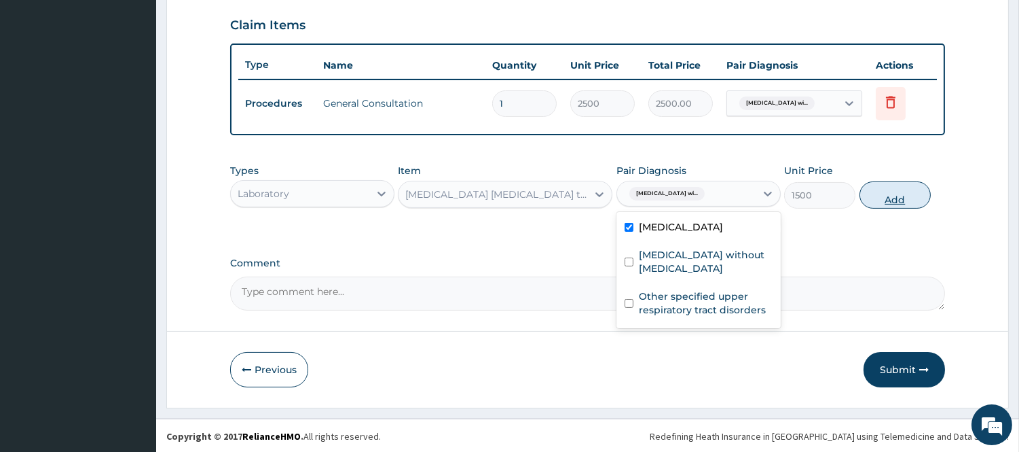
click at [884, 193] on button "Add" at bounding box center [895, 194] width 71 height 27
type input "0"
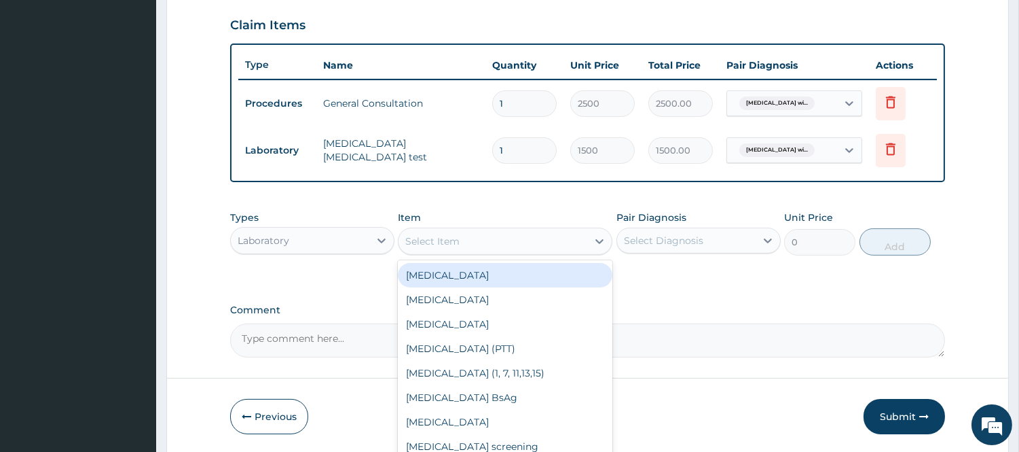
click at [455, 242] on div "Select Item" at bounding box center [432, 241] width 54 height 14
type input "FB"
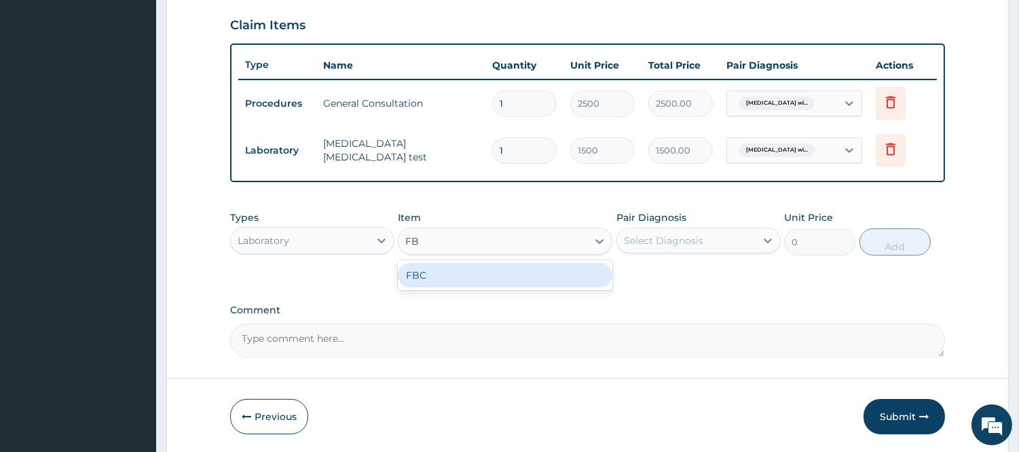
click at [458, 273] on div "FBC" at bounding box center [505, 275] width 215 height 24
type input "2500"
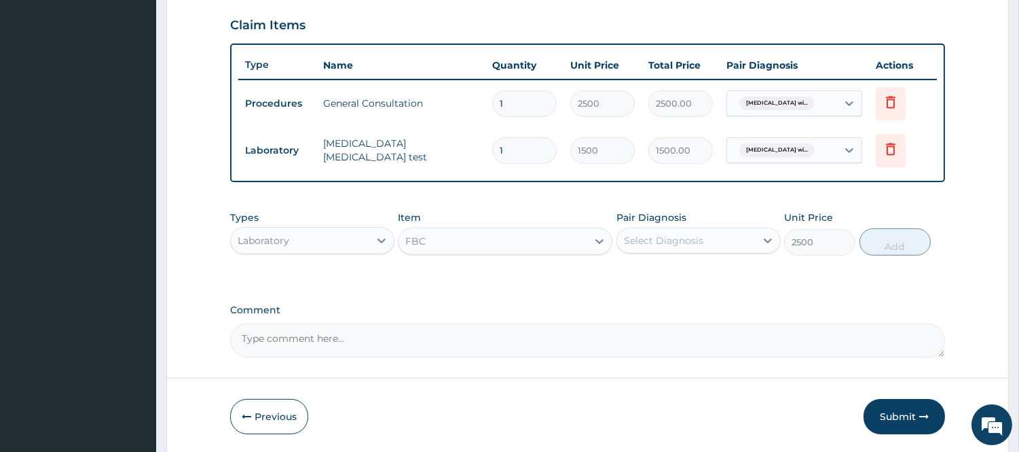
drag, startPoint x: 648, startPoint y: 238, endPoint x: 660, endPoint y: 254, distance: 19.8
click at [650, 238] on div "Select Diagnosis" at bounding box center [663, 241] width 79 height 14
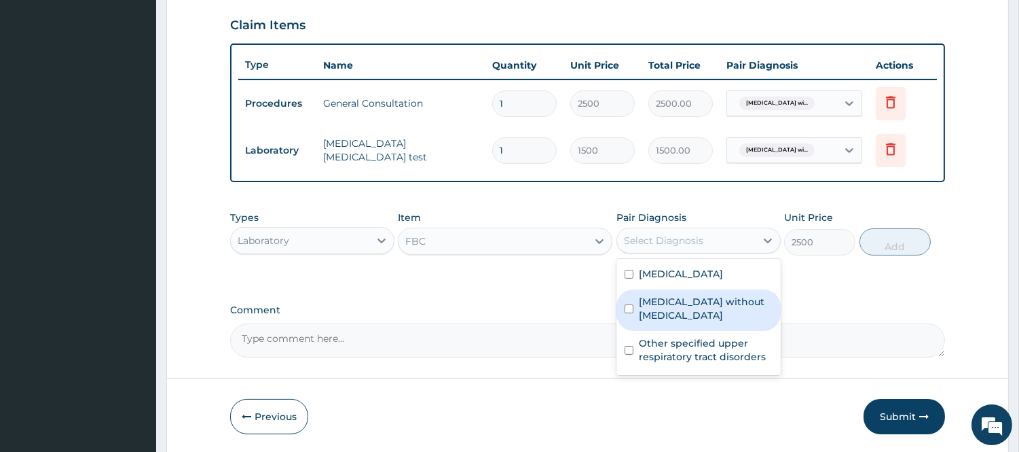
drag, startPoint x: 691, startPoint y: 325, endPoint x: 829, endPoint y: 295, distance: 140.9
click at [696, 322] on label "Sepsis without septic shock" at bounding box center [706, 308] width 134 height 27
checkbox input "true"
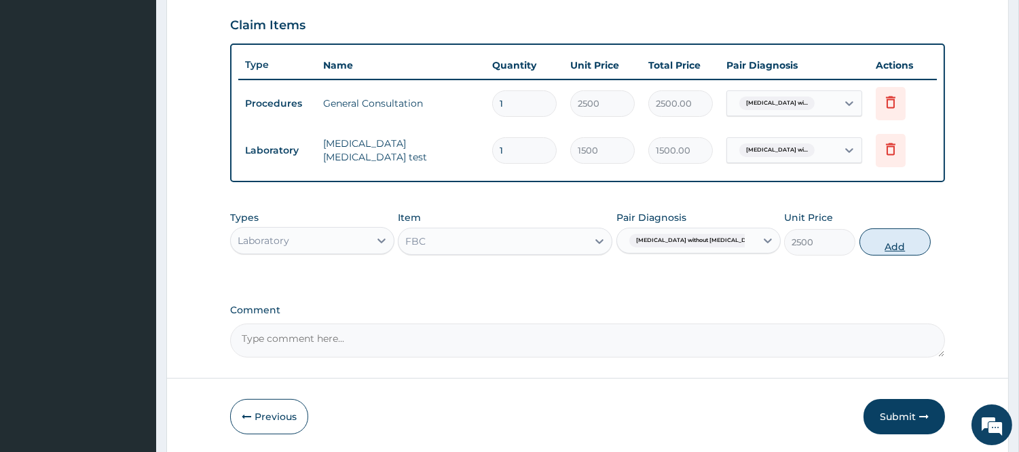
click at [899, 244] on button "Add" at bounding box center [895, 241] width 71 height 27
type input "0"
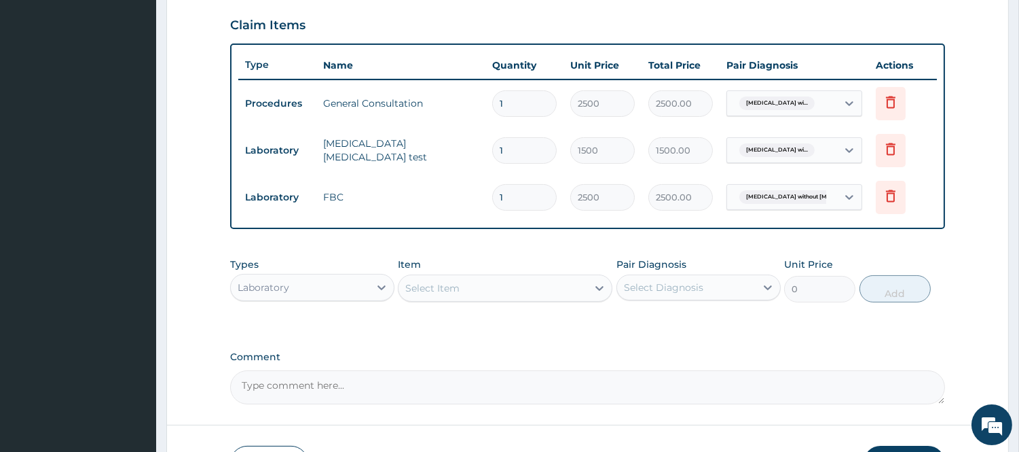
click at [351, 285] on div "Laboratory" at bounding box center [300, 287] width 139 height 22
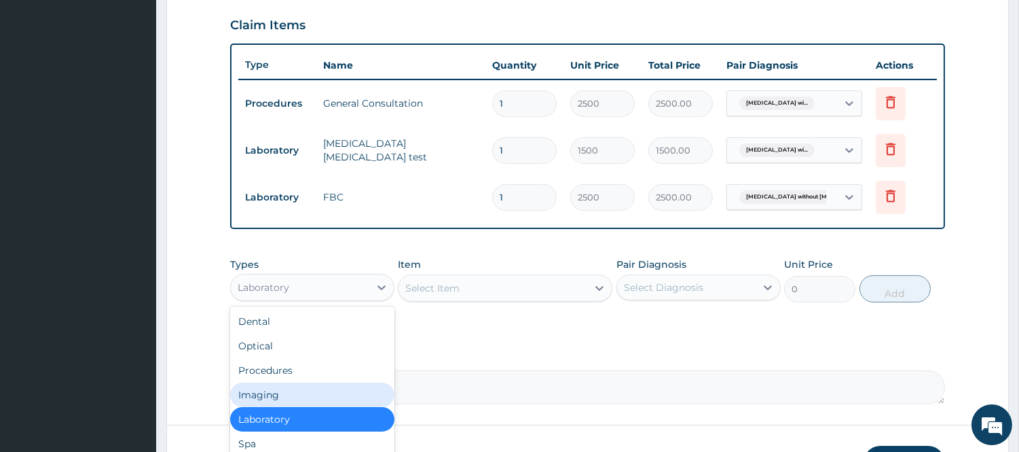
scroll to position [46, 0]
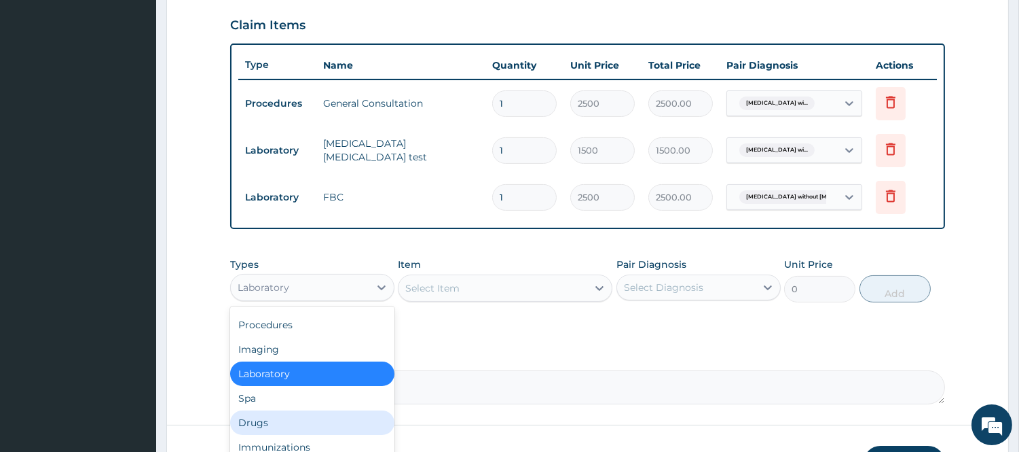
click at [276, 424] on div "Drugs" at bounding box center [312, 422] width 164 height 24
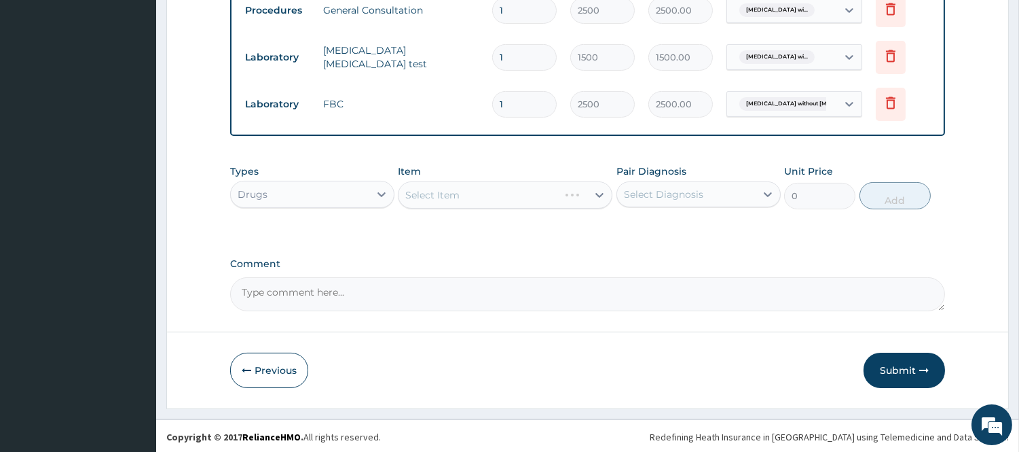
scroll to position [556, 0]
click at [487, 188] on div "Select Item" at bounding box center [493, 194] width 189 height 22
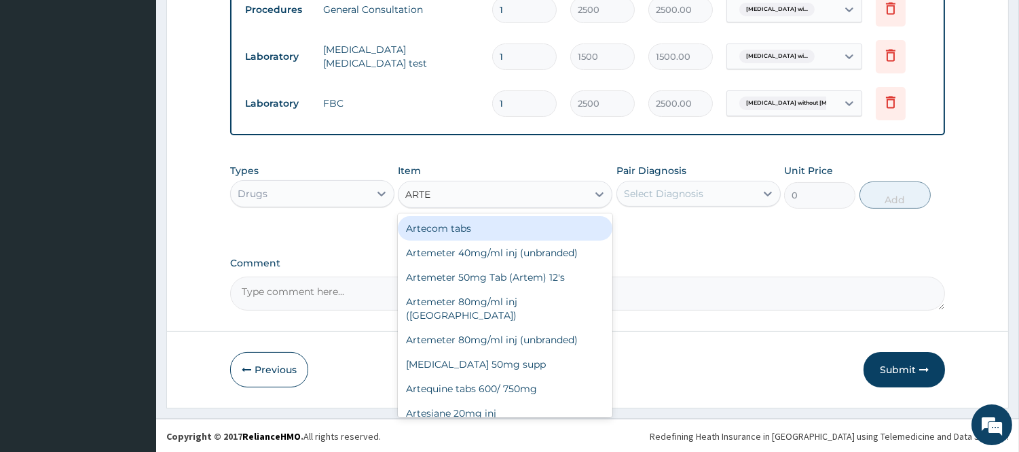
type input "ARTEM"
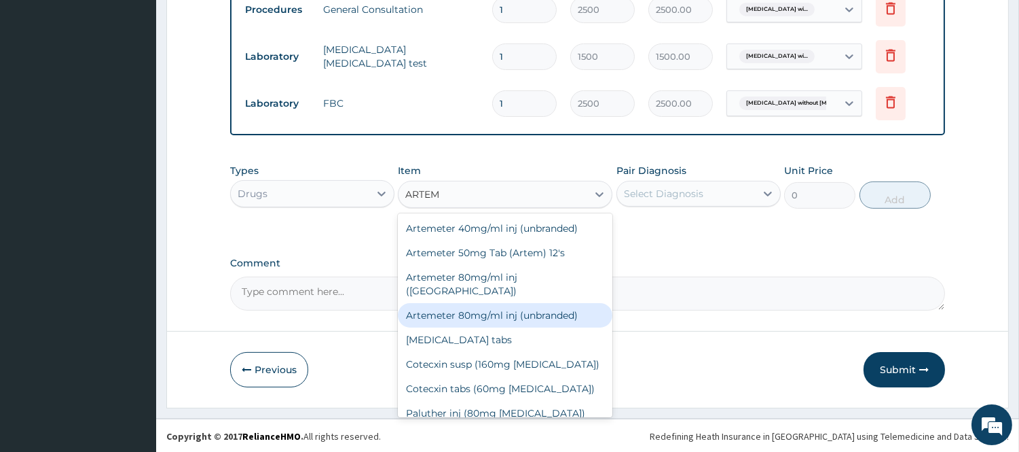
click at [539, 303] on div "Artemeter 80mg/ml inj (unbranded)" at bounding box center [505, 315] width 215 height 24
type input "750"
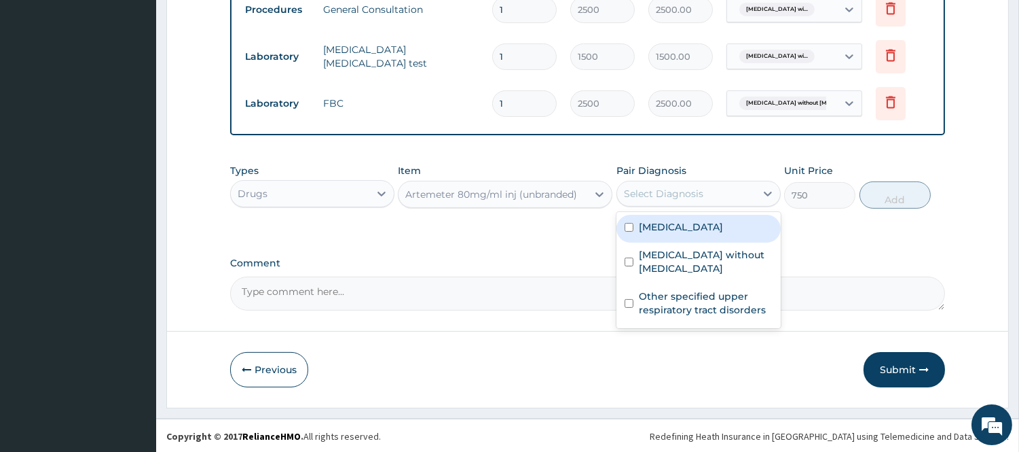
click at [653, 200] on div "Select Diagnosis" at bounding box center [686, 194] width 139 height 22
drag, startPoint x: 655, startPoint y: 235, endPoint x: 749, endPoint y: 212, distance: 97.2
click at [655, 234] on label "Plasmodium malariae malaria without complication" at bounding box center [681, 227] width 84 height 14
checkbox input "true"
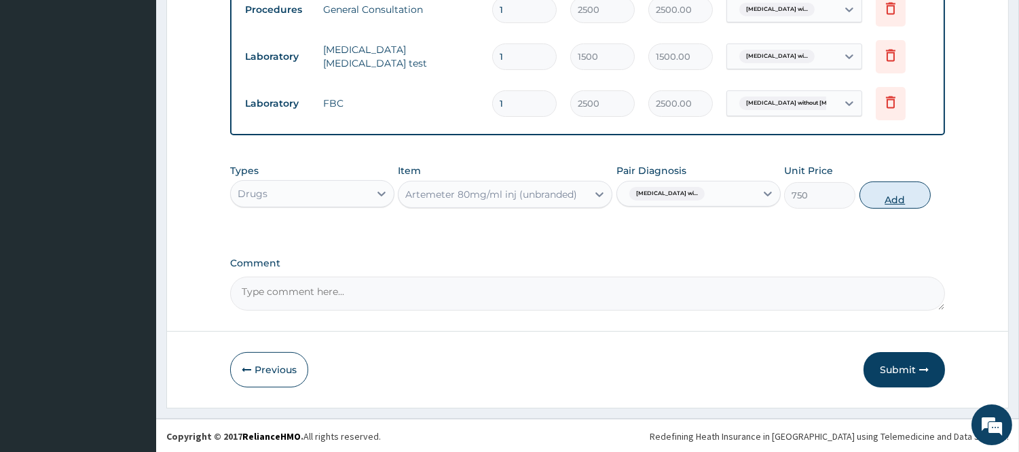
click at [895, 192] on button "Add" at bounding box center [895, 194] width 71 height 27
type input "0"
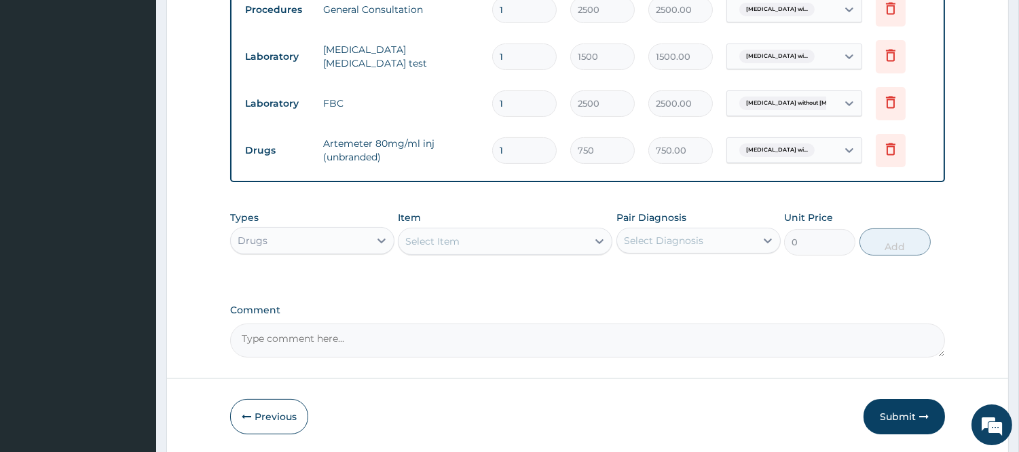
drag, startPoint x: 466, startPoint y: 160, endPoint x: 443, endPoint y: 170, distance: 24.6
click at [453, 165] on tr "Drugs Artemeter 80mg/ml inj (unbranded) 1 750 750.00 Plasmodium malariae malari…" at bounding box center [587, 150] width 699 height 47
type input "6"
type input "4500.00"
type input "6"
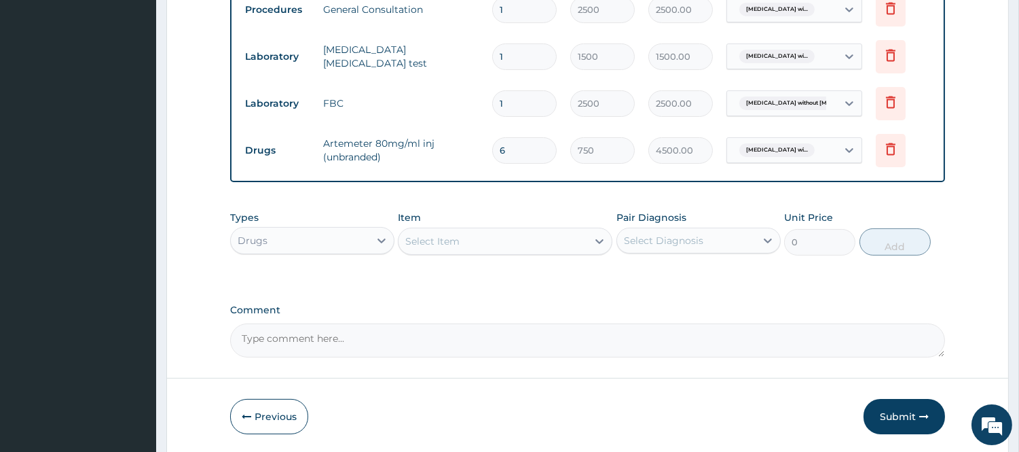
click at [469, 247] on div "Select Item" at bounding box center [493, 241] width 189 height 22
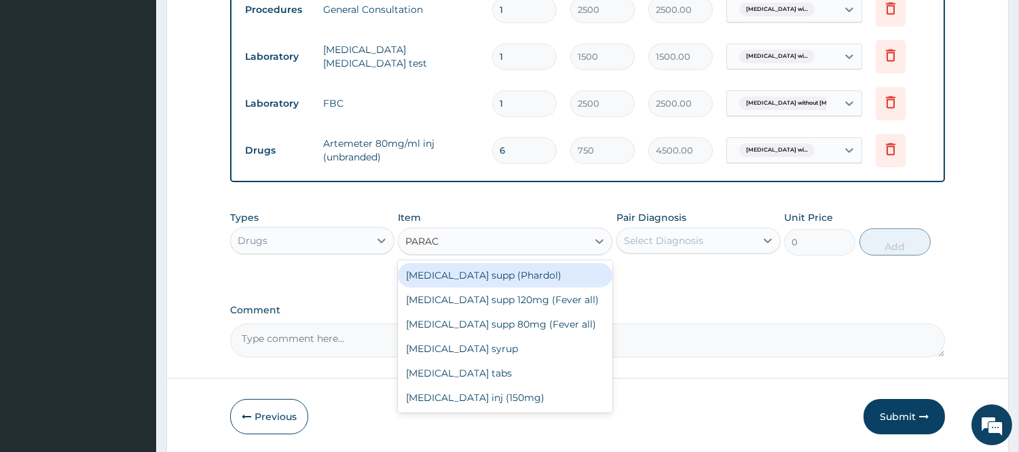
type input "PARACE"
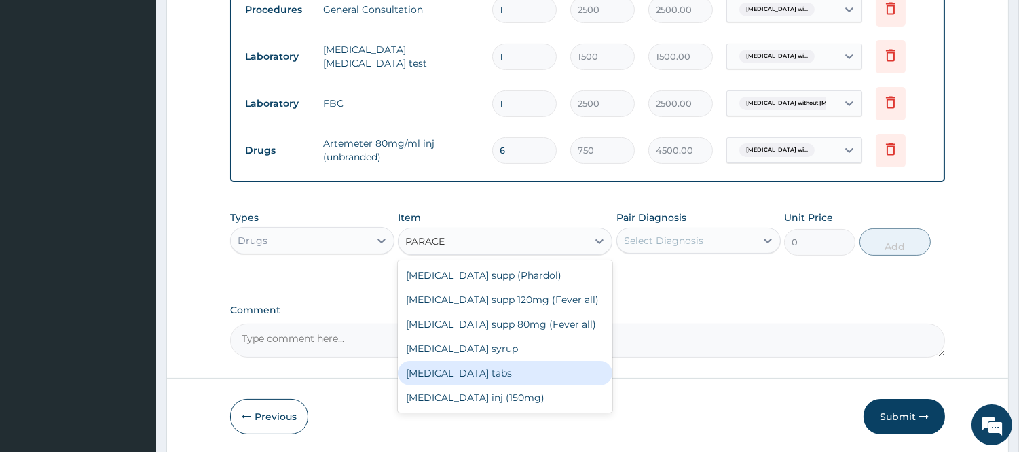
drag, startPoint x: 454, startPoint y: 369, endPoint x: 769, endPoint y: 221, distance: 348.2
click at [455, 369] on div "Paracetamol tabs" at bounding box center [505, 373] width 215 height 24
type input "20"
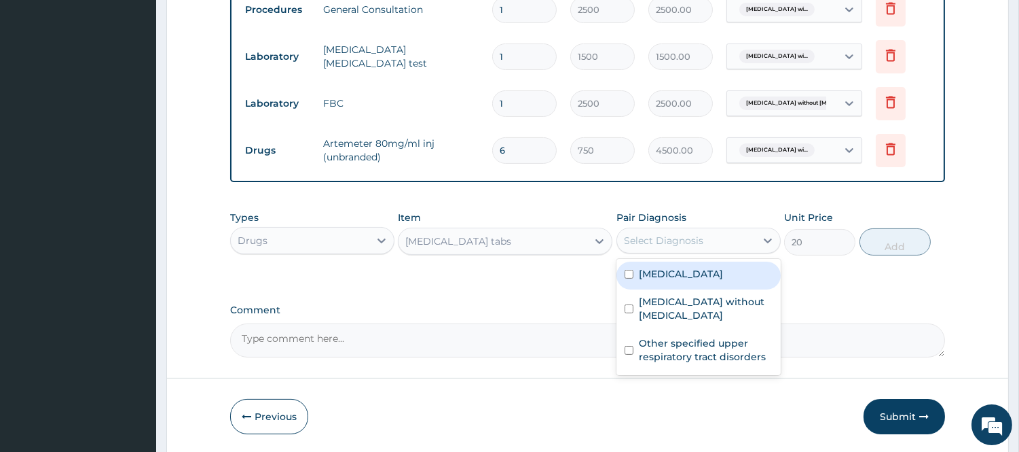
click at [698, 243] on div "Select Diagnosis" at bounding box center [663, 241] width 79 height 14
click at [697, 270] on label "Plasmodium malariae malaria without complication" at bounding box center [681, 274] width 84 height 14
checkbox input "true"
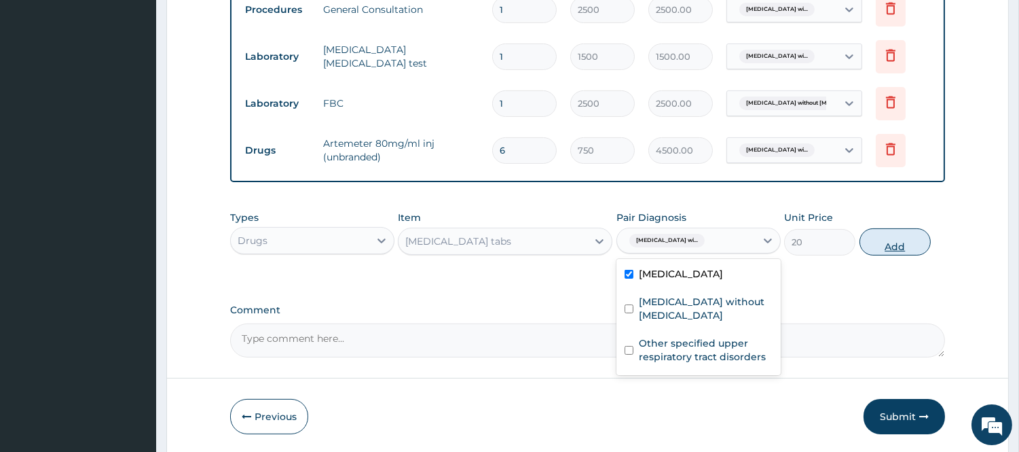
click at [924, 231] on button "Add" at bounding box center [895, 241] width 71 height 27
type input "0"
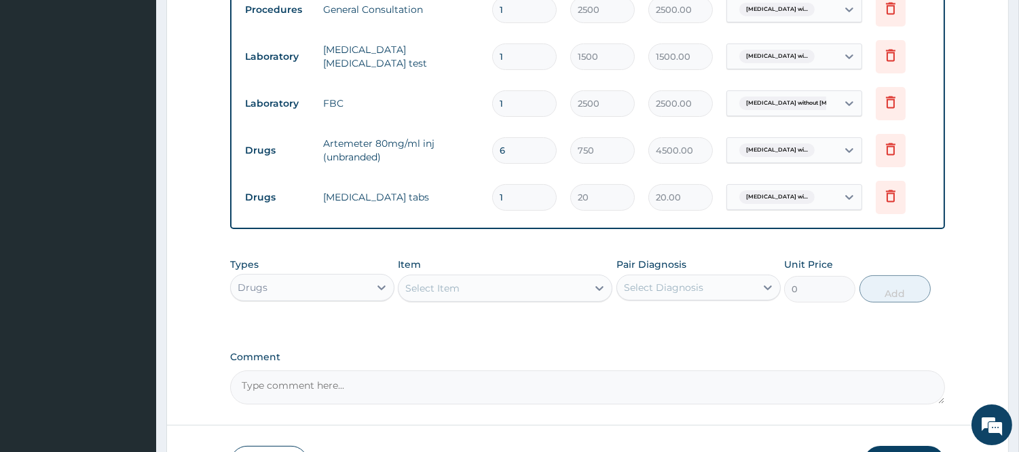
type input "18"
type input "360.00"
type input "18"
click at [473, 281] on div "Select Item" at bounding box center [493, 288] width 189 height 22
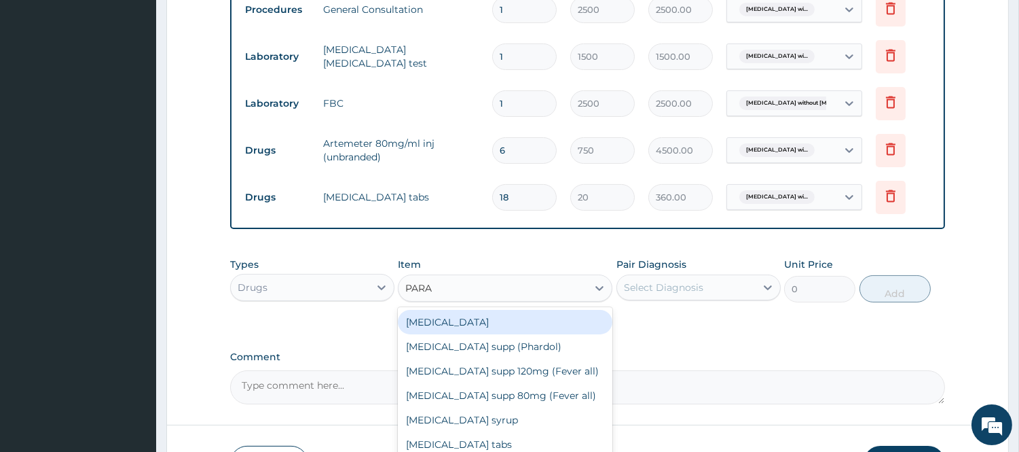
type input "PARAC"
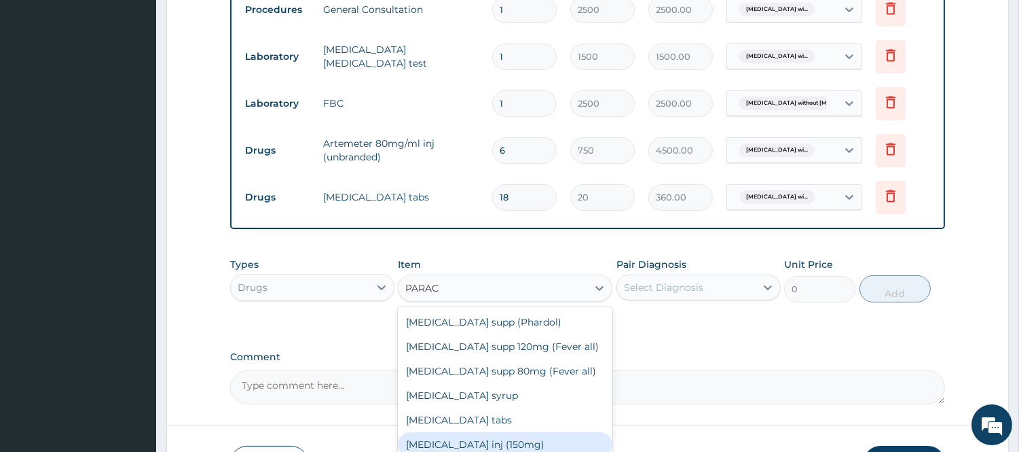
click at [497, 439] on div "Paracetamol inj (150mg)" at bounding box center [505, 444] width 215 height 24
type input "520"
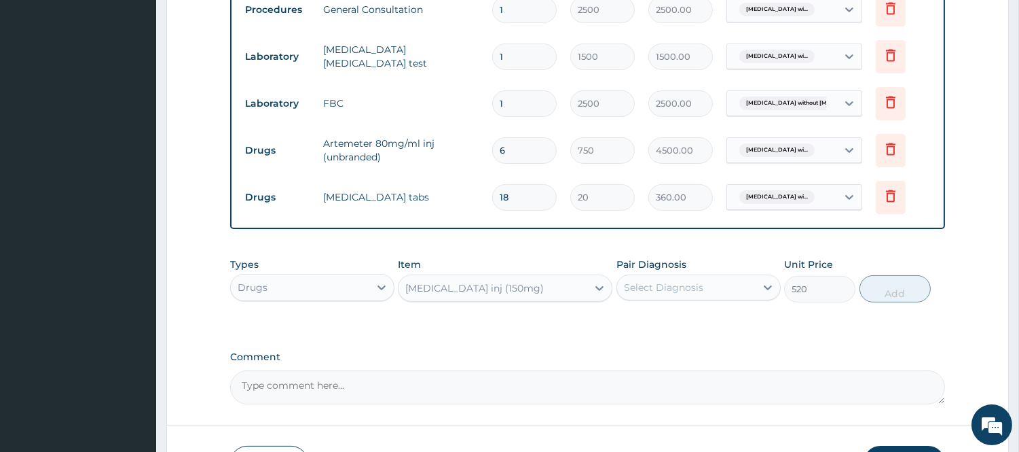
click at [657, 283] on div "Select Diagnosis" at bounding box center [663, 287] width 79 height 14
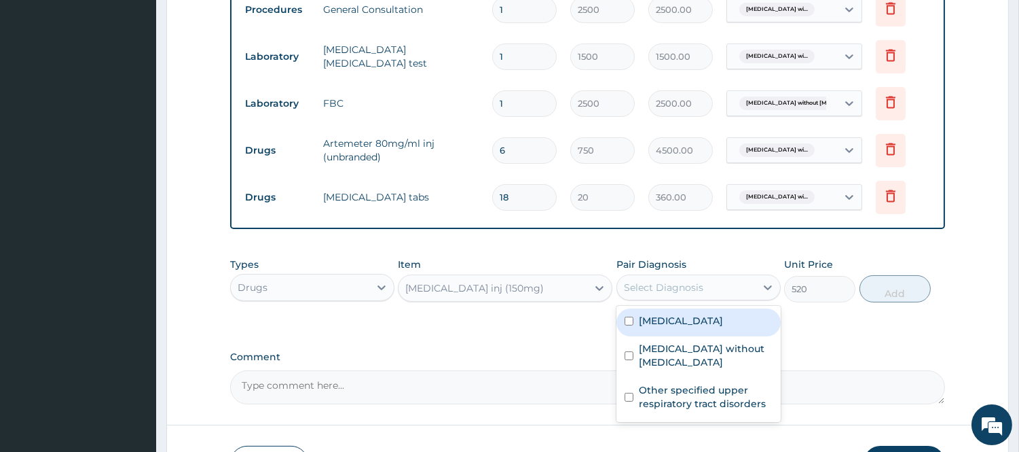
click at [685, 326] on label "Plasmodium malariae malaria without complication" at bounding box center [681, 321] width 84 height 14
checkbox input "true"
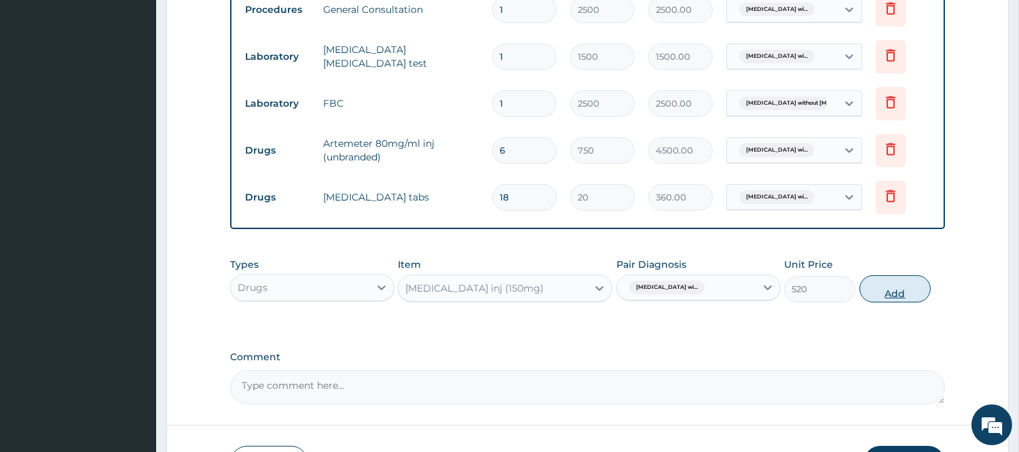
click at [880, 278] on button "Add" at bounding box center [895, 288] width 71 height 27
type input "0"
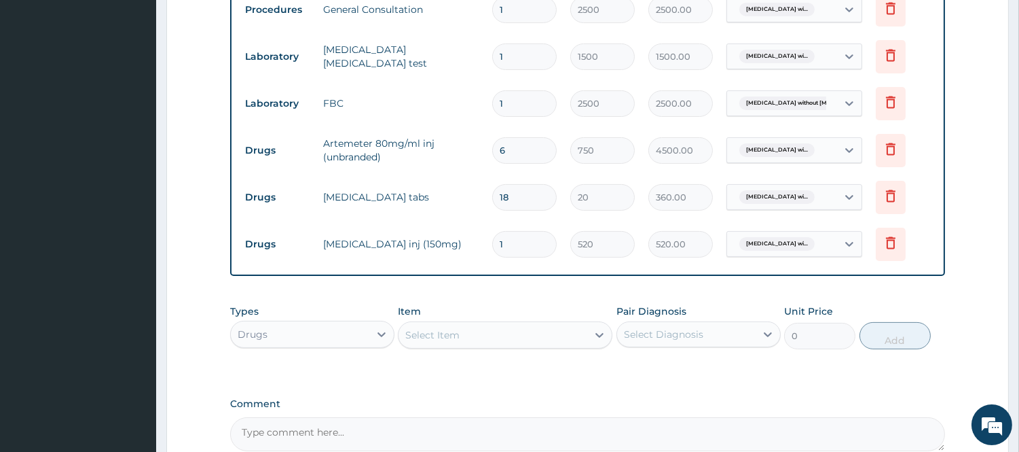
type input "14"
type input "7280.00"
type input "1"
type input "520.00"
type input "0.00"
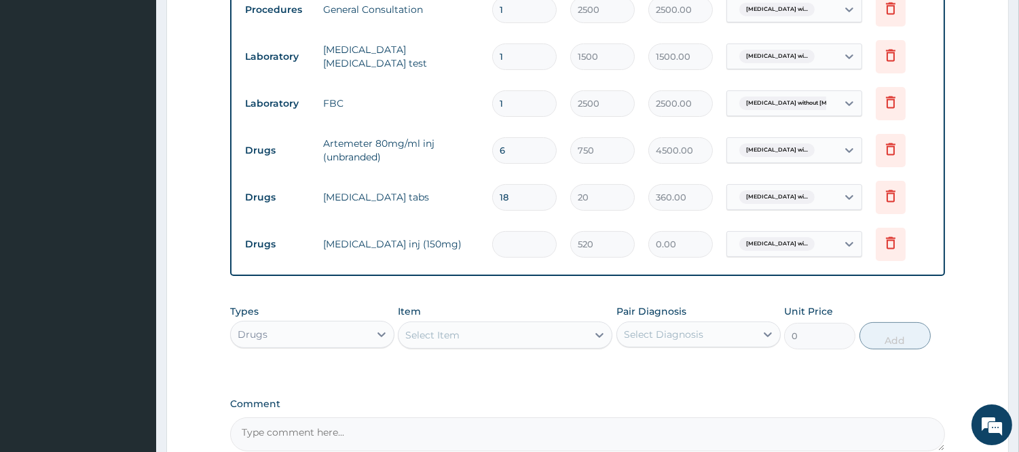
type input "4"
type input "2080.00"
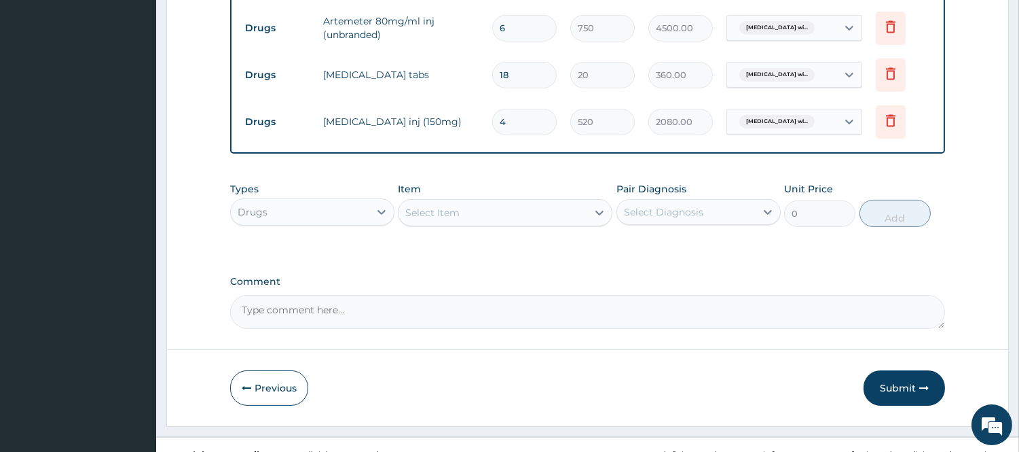
scroll to position [697, 0]
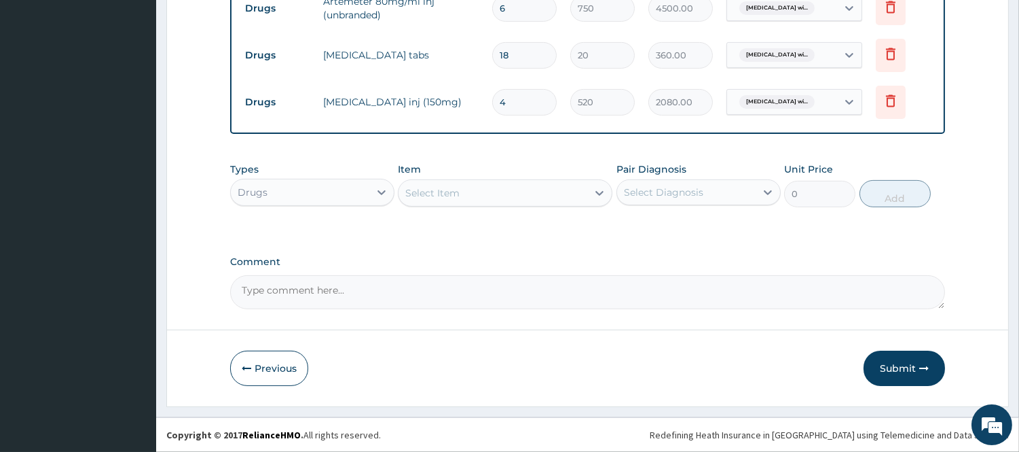
type input "4"
click at [471, 192] on div "Select Item" at bounding box center [493, 193] width 189 height 22
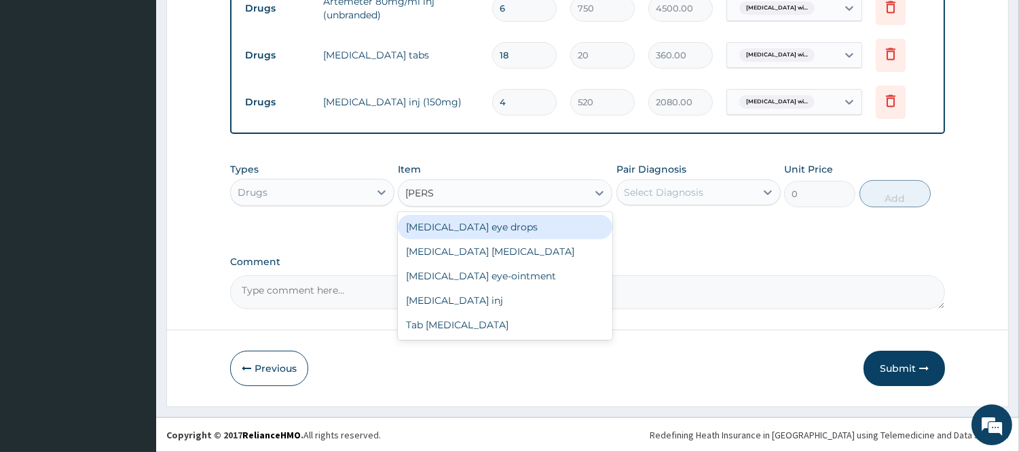
type input "LORAT"
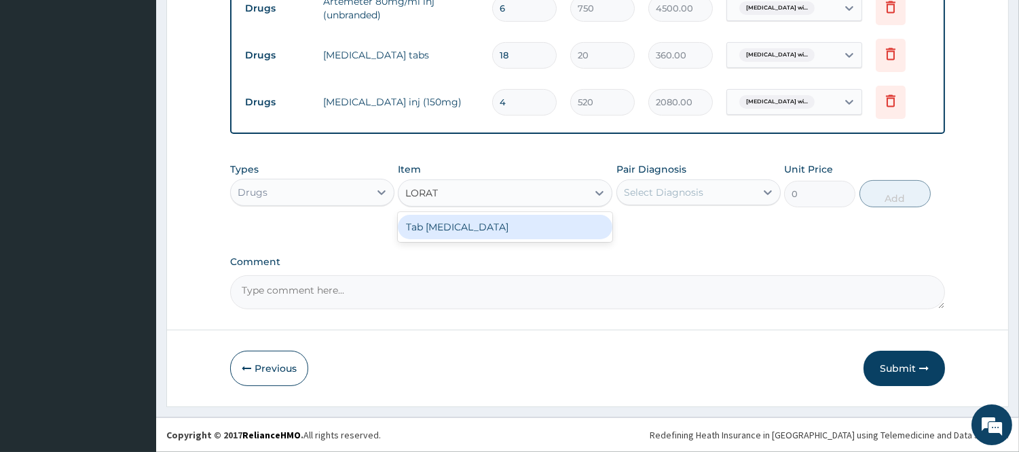
drag, startPoint x: 450, startPoint y: 232, endPoint x: 636, endPoint y: 179, distance: 193.3
click at [451, 232] on div "Tab Loratadine" at bounding box center [505, 227] width 215 height 24
type input "45"
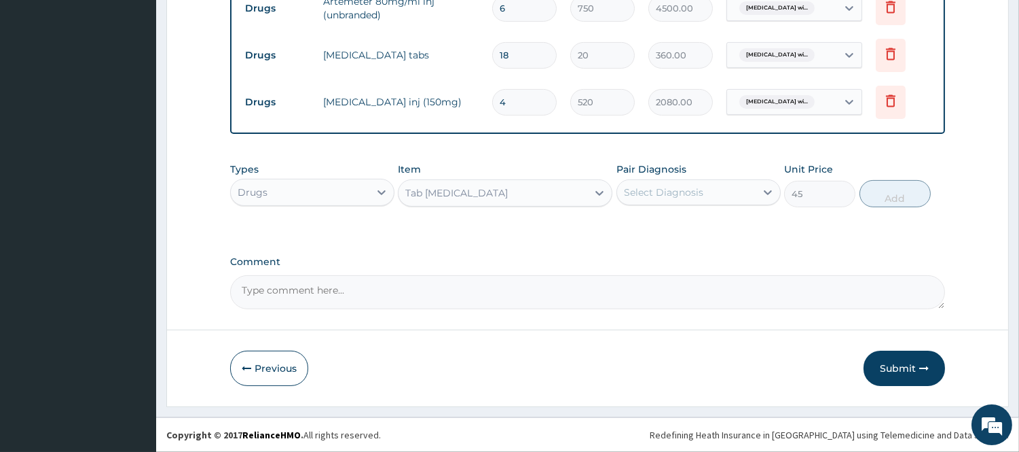
drag, startPoint x: 648, startPoint y: 175, endPoint x: 680, endPoint y: 221, distance: 57.1
click at [651, 177] on div "Pair Diagnosis Select Diagnosis" at bounding box center [699, 184] width 164 height 45
click at [674, 189] on div "Select Diagnosis" at bounding box center [663, 192] width 79 height 14
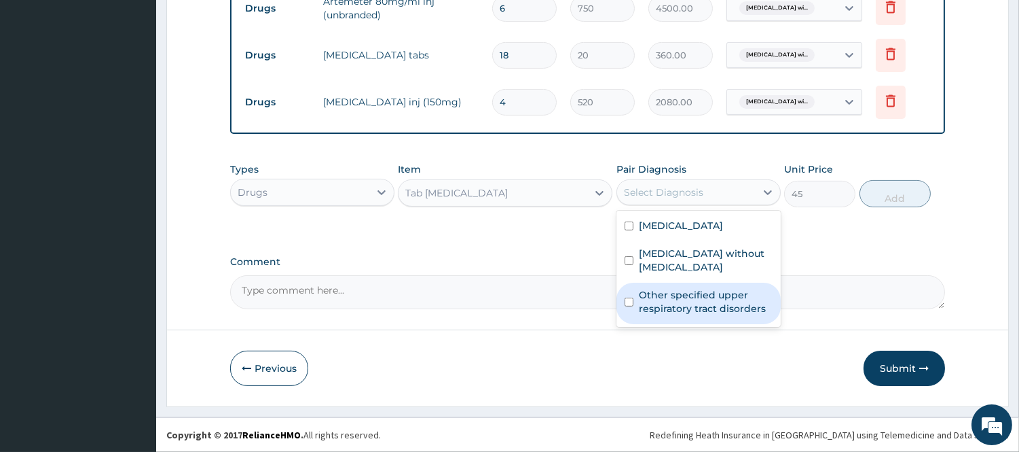
drag, startPoint x: 655, startPoint y: 315, endPoint x: 843, endPoint y: 279, distance: 191.5
click at [657, 315] on label "Other specified upper respiratory tract disorders" at bounding box center [706, 301] width 134 height 27
checkbox input "true"
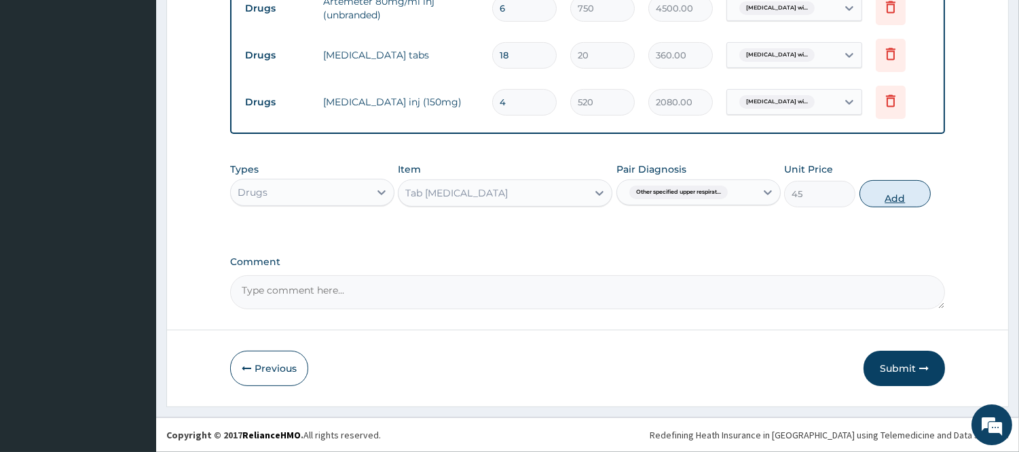
click at [892, 187] on button "Add" at bounding box center [895, 193] width 71 height 27
type input "0"
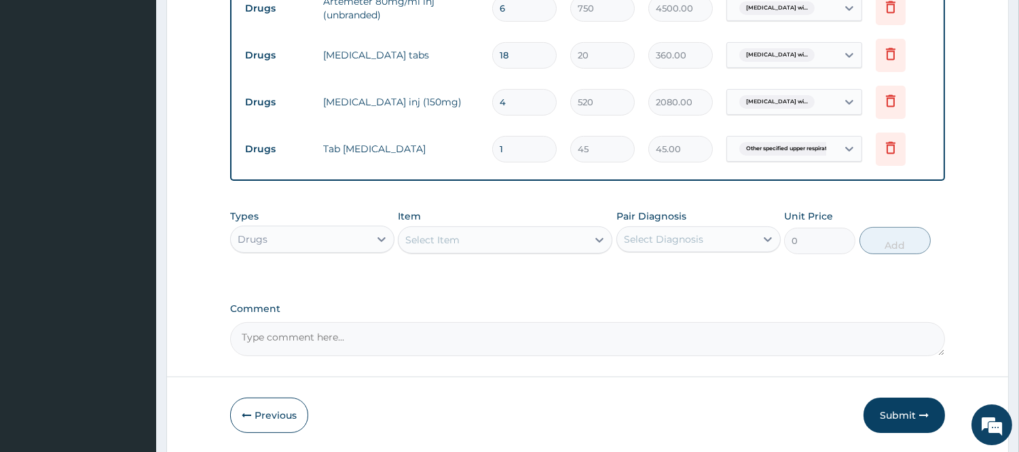
type input "10"
type input "450.00"
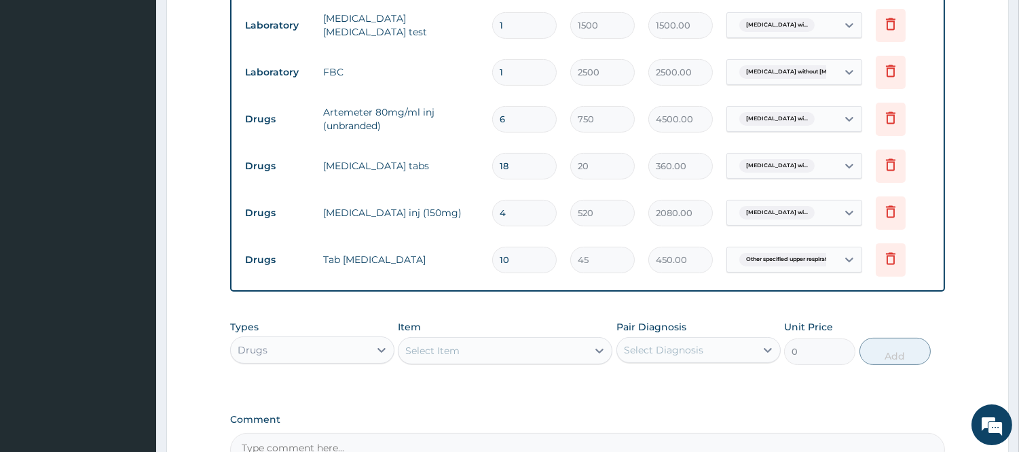
scroll to position [744, 0]
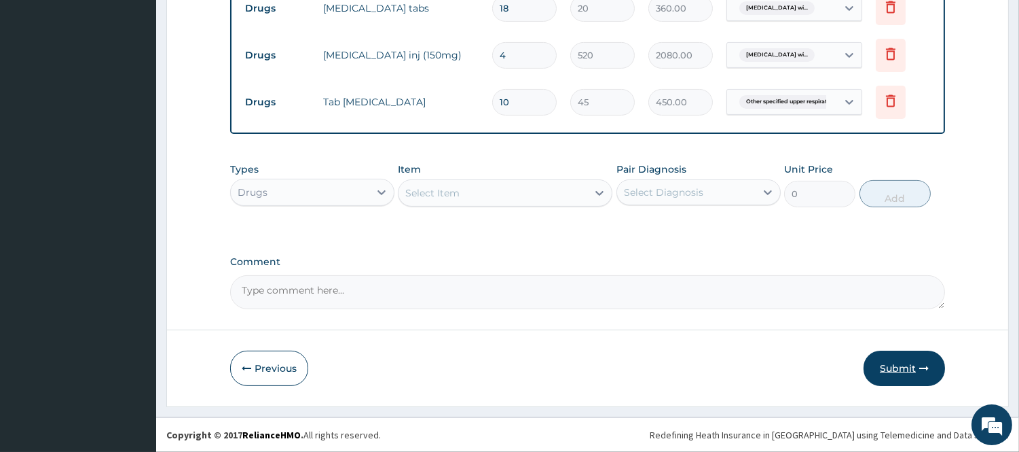
type input "10"
click at [917, 367] on button "Submit" at bounding box center [904, 367] width 81 height 35
